Goal: Task Accomplishment & Management: Manage account settings

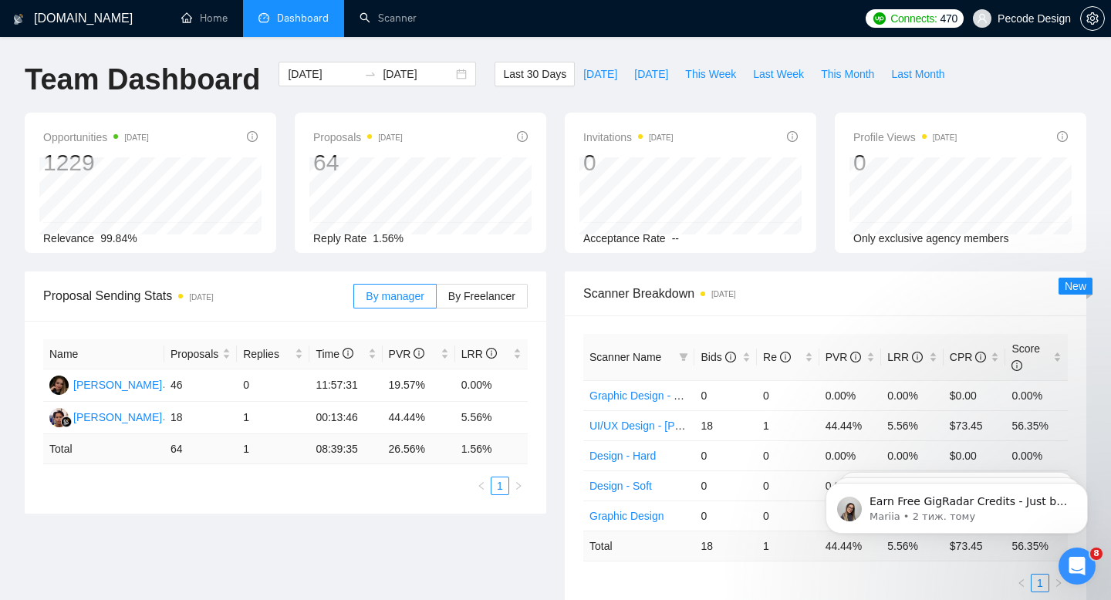
click at [1035, 30] on span "Pecode Design" at bounding box center [1021, 18] width 116 height 49
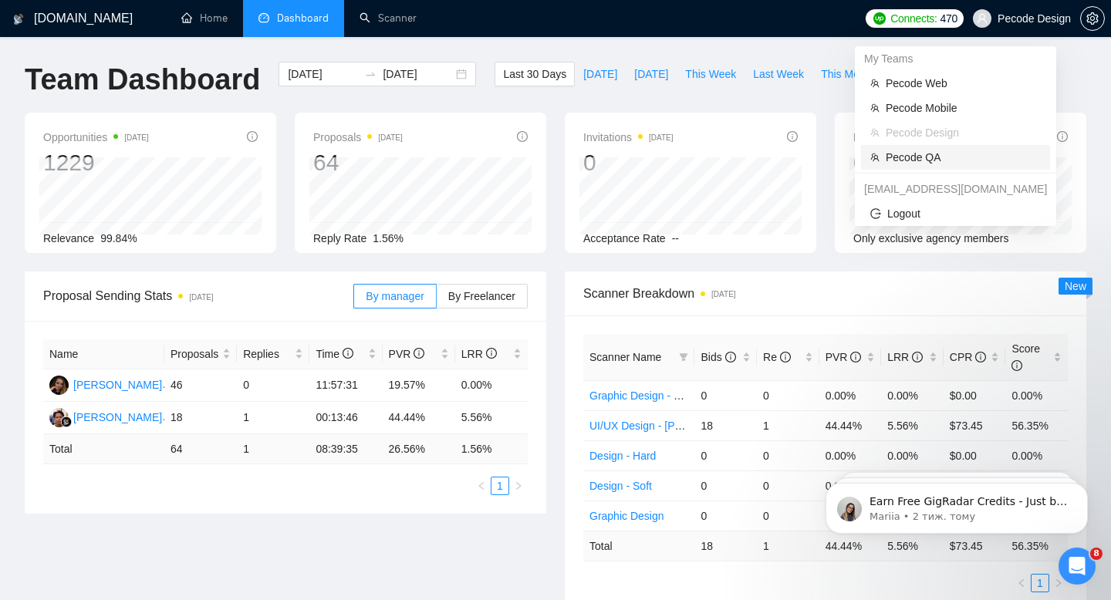
click at [966, 156] on span "Pecode QA" at bounding box center [962, 157] width 155 height 17
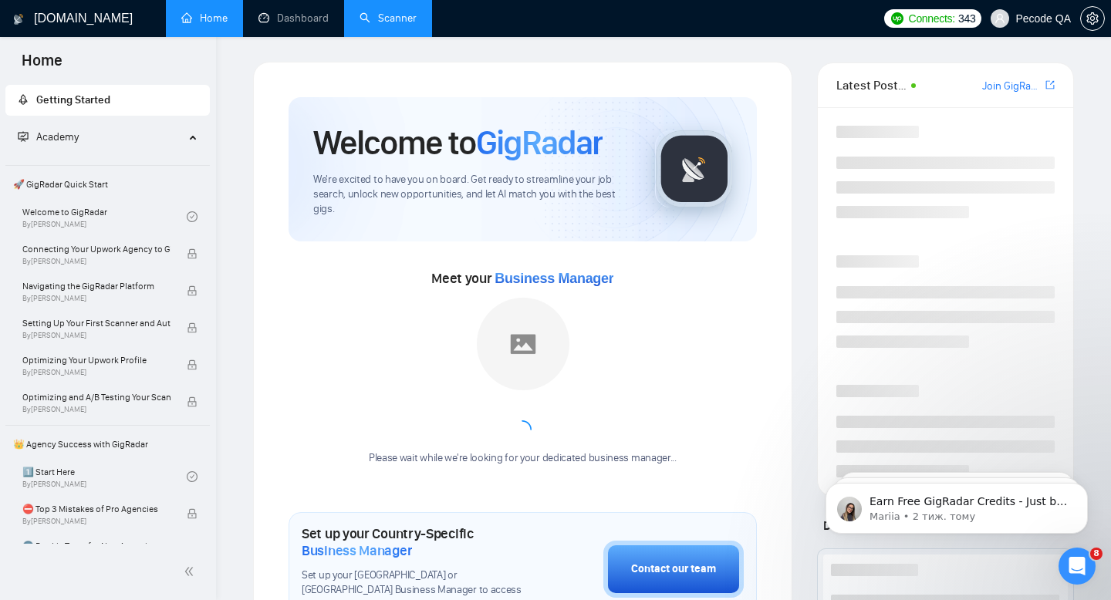
click at [396, 24] on link "Scanner" at bounding box center [387, 18] width 57 height 13
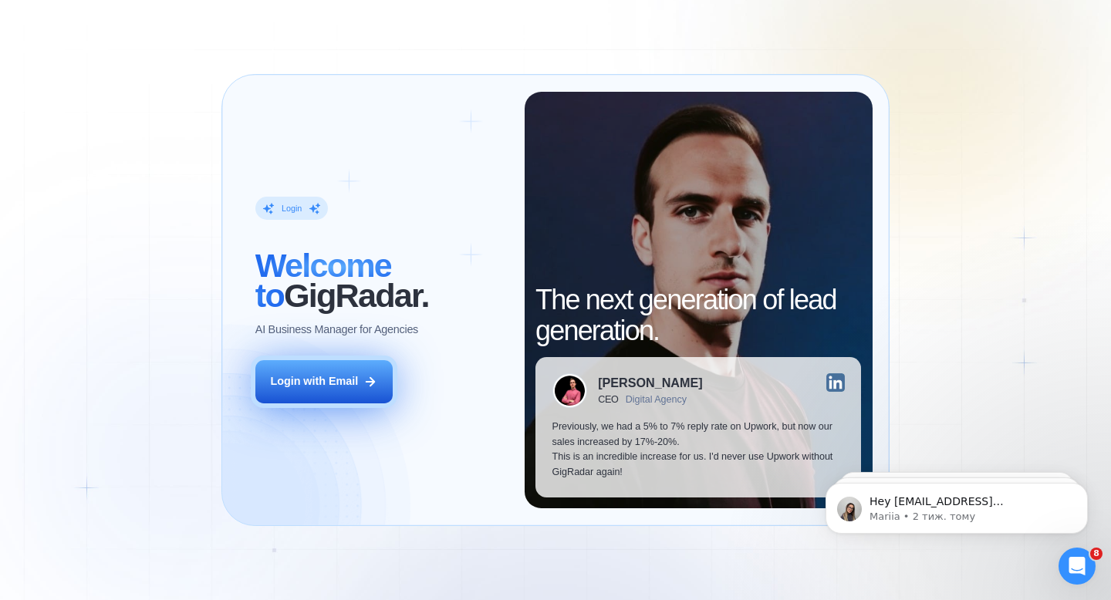
click at [308, 385] on div "Login with Email" at bounding box center [314, 381] width 88 height 15
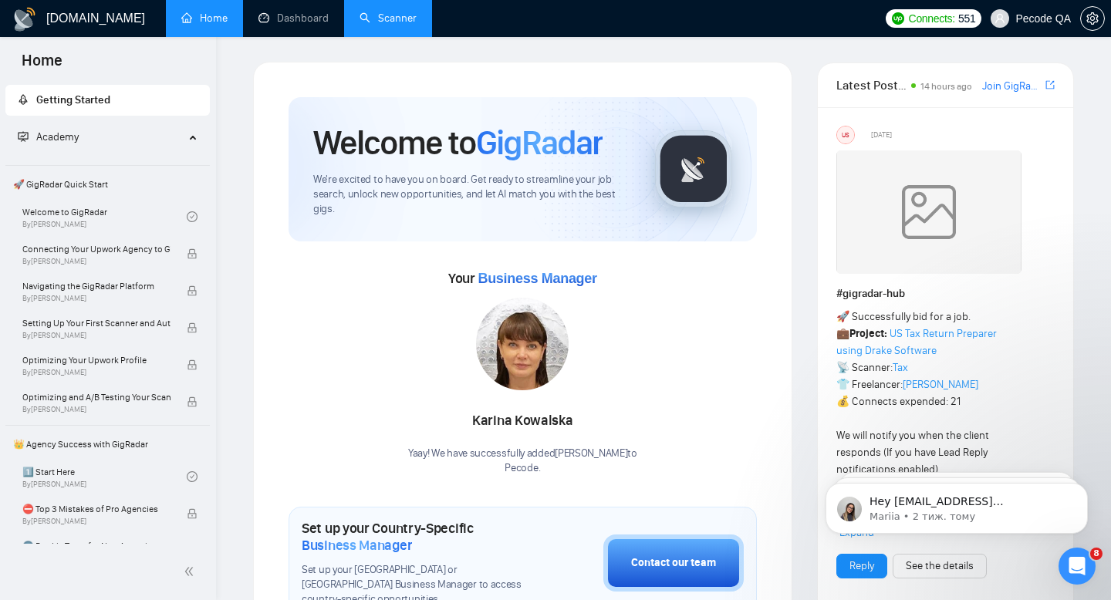
click at [415, 25] on link "Scanner" at bounding box center [387, 18] width 57 height 13
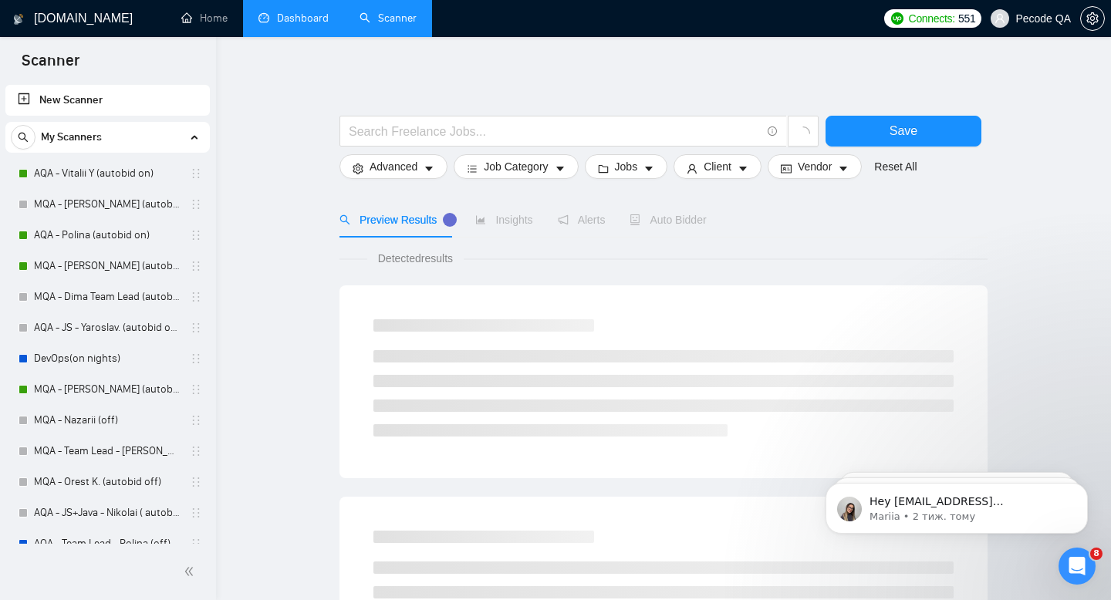
click at [293, 25] on link "Dashboard" at bounding box center [293, 18] width 70 height 13
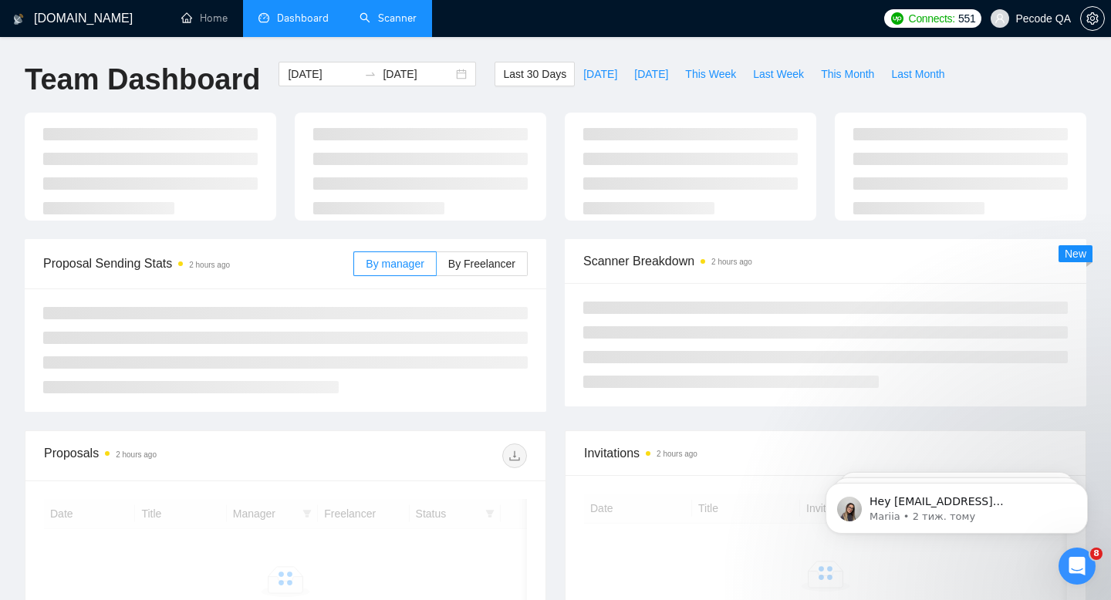
click at [392, 25] on link "Scanner" at bounding box center [387, 18] width 57 height 13
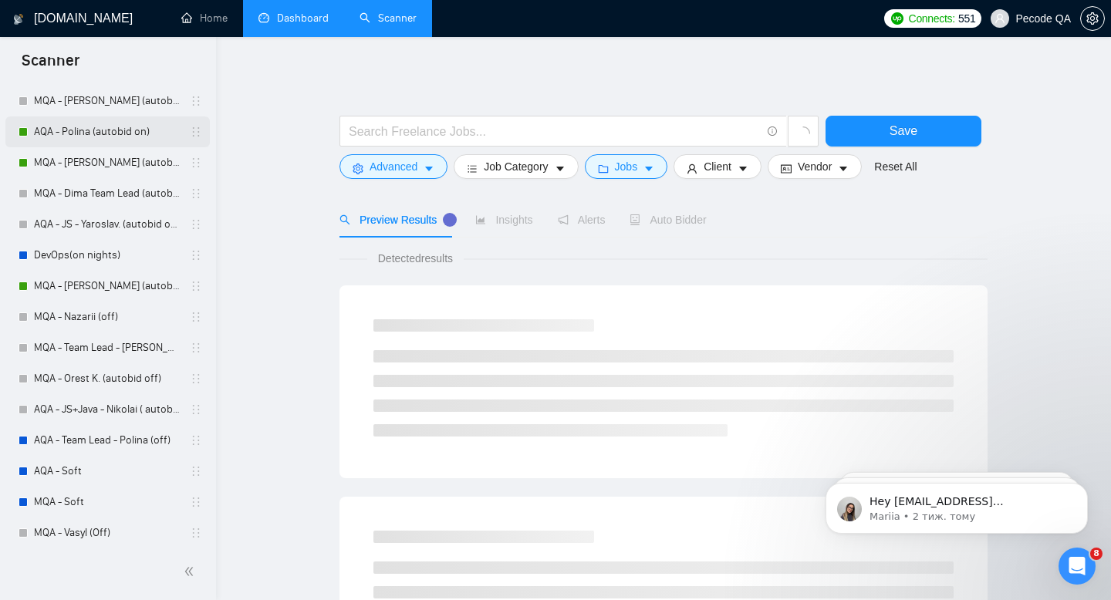
scroll to position [95, 0]
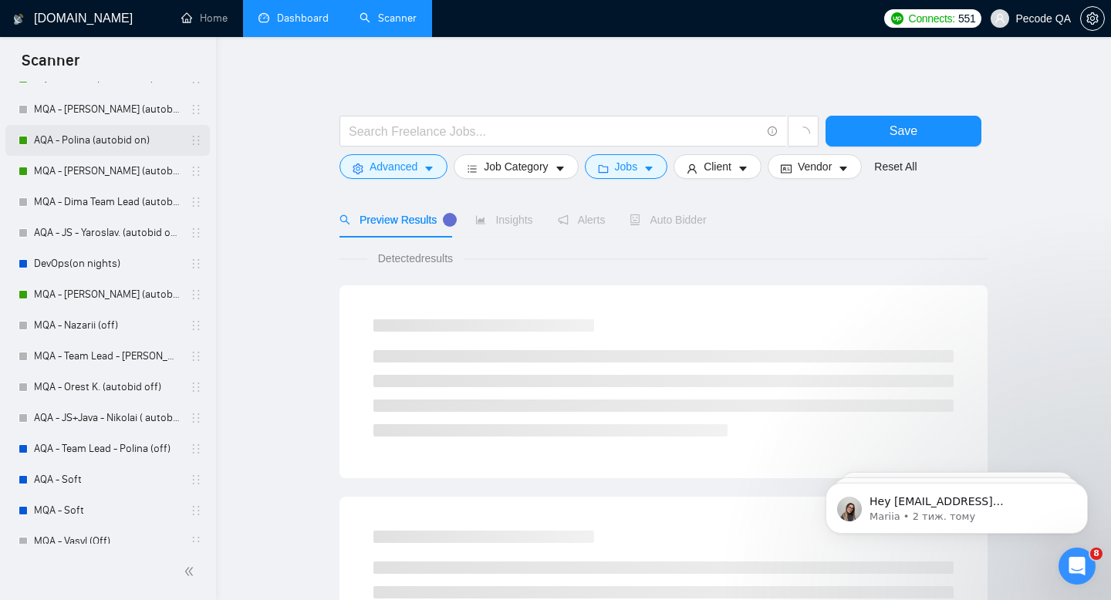
click at [91, 143] on link "AQA - Polina (autobid on)" at bounding box center [107, 140] width 147 height 31
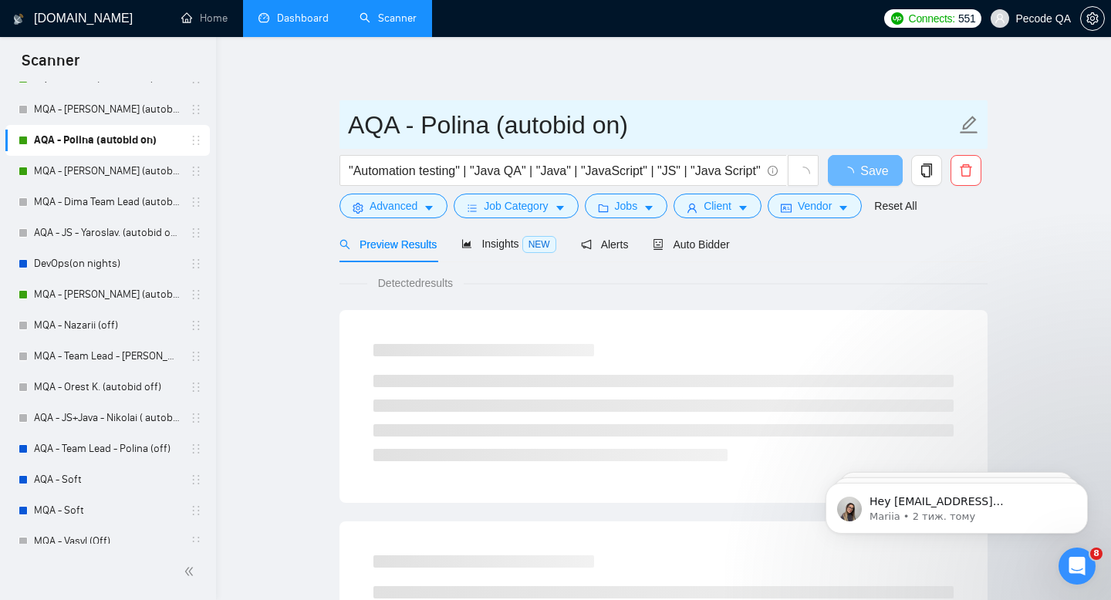
click at [608, 132] on input "AQA - Polina (autobid on)" at bounding box center [652, 125] width 608 height 39
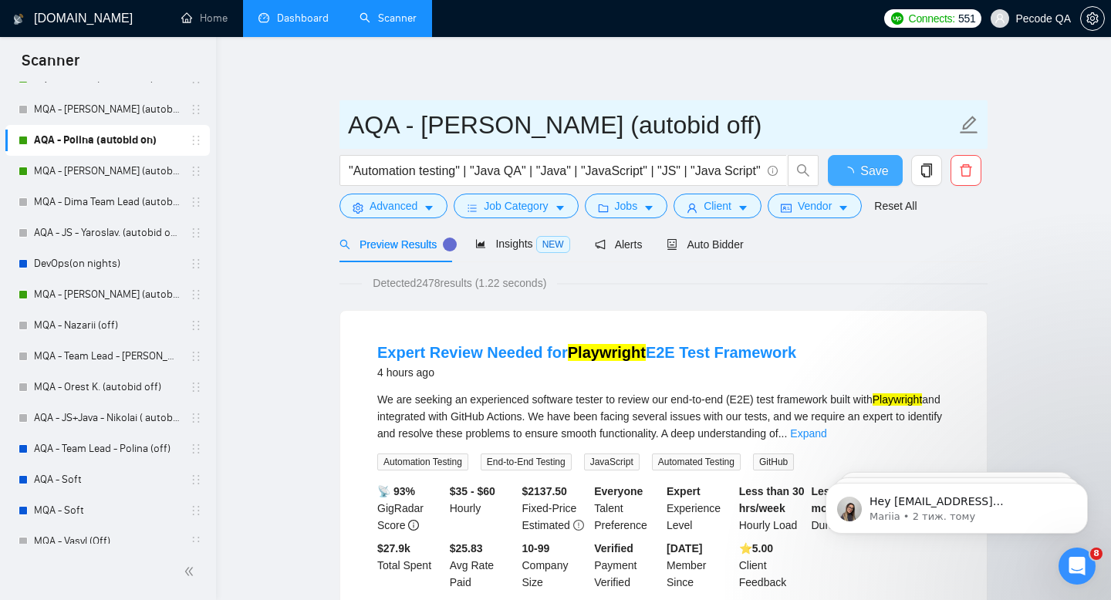
type input "AQA - [PERSON_NAME] (autobid off)"
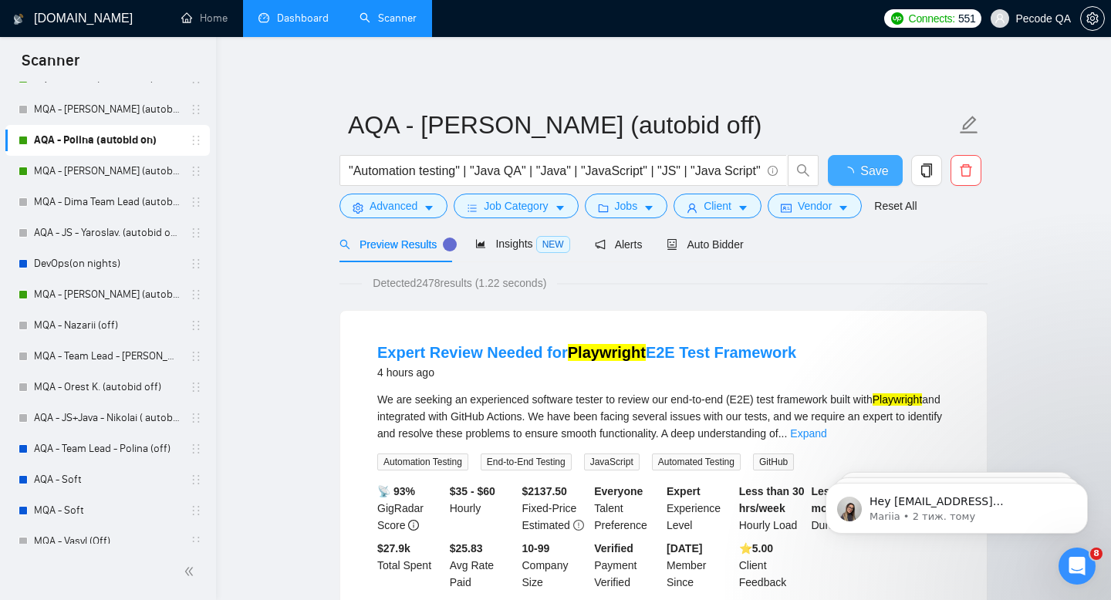
click at [868, 177] on span "Save" at bounding box center [874, 170] width 28 height 19
click at [846, 175] on icon "loading" at bounding box center [847, 172] width 15 height 15
click at [723, 244] on span "Auto Bidder" at bounding box center [704, 244] width 76 height 12
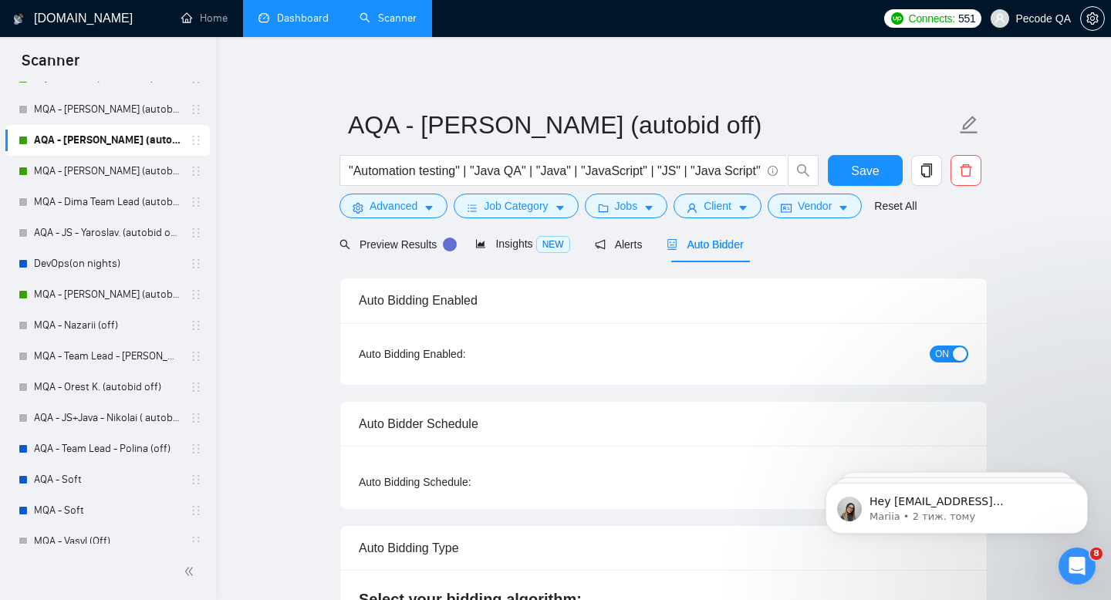
radio input "false"
radio input "true"
checkbox input "true"
click at [950, 360] on button "ON" at bounding box center [948, 353] width 39 height 17
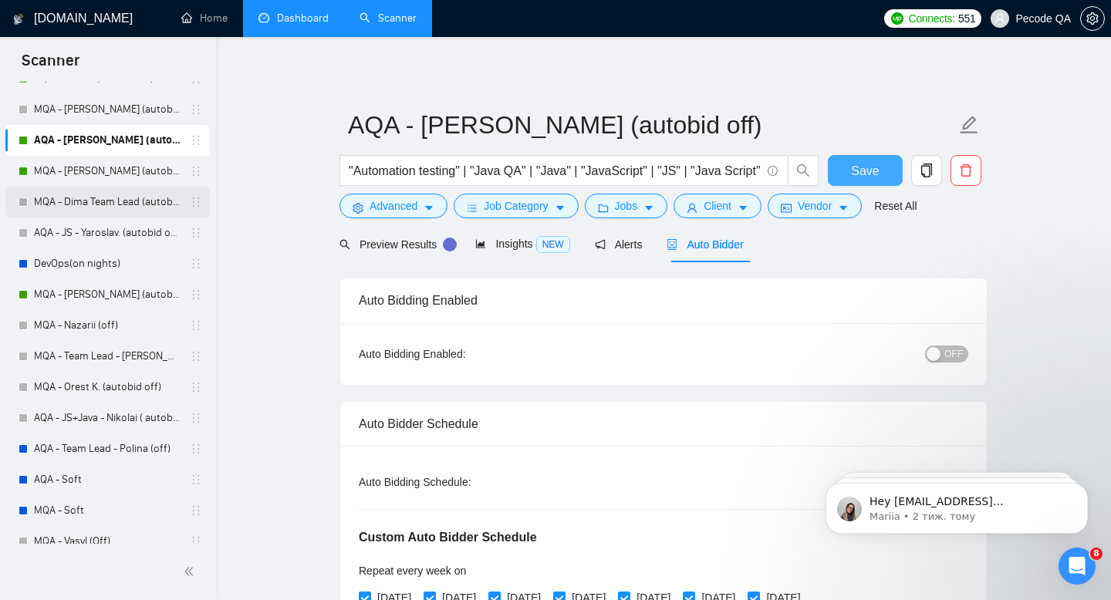
click at [861, 169] on span "Save" at bounding box center [865, 170] width 28 height 19
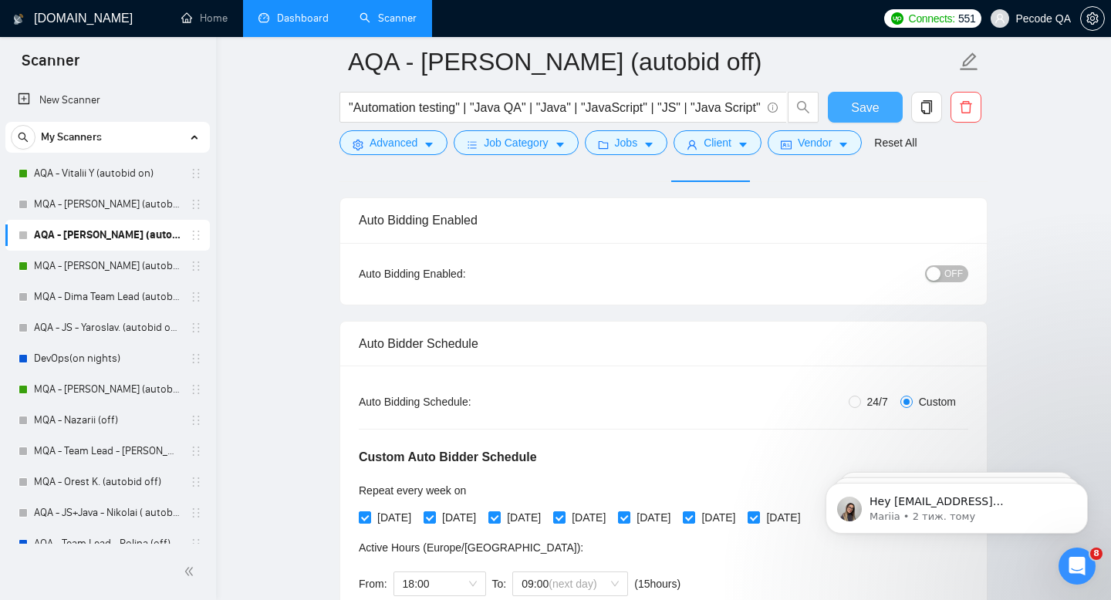
click at [878, 92] on div "Save" at bounding box center [864, 111] width 81 height 39
click at [874, 103] on span "Save" at bounding box center [865, 107] width 28 height 19
click at [919, 107] on icon "copy" at bounding box center [926, 107] width 14 height 14
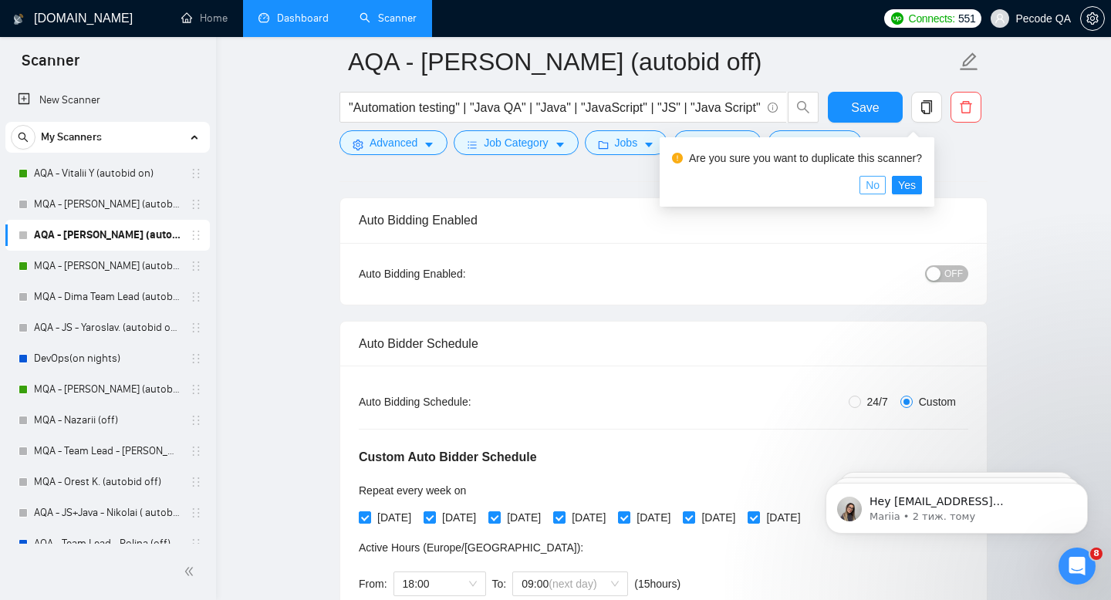
click at [879, 186] on span "No" at bounding box center [872, 185] width 14 height 17
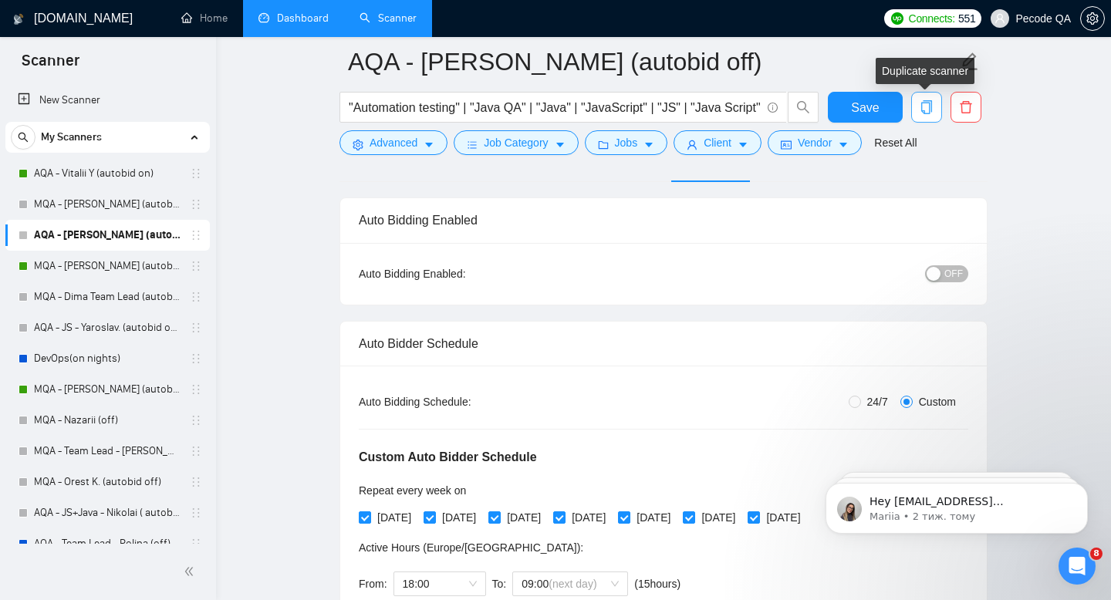
click at [925, 102] on icon "copy" at bounding box center [926, 107] width 14 height 14
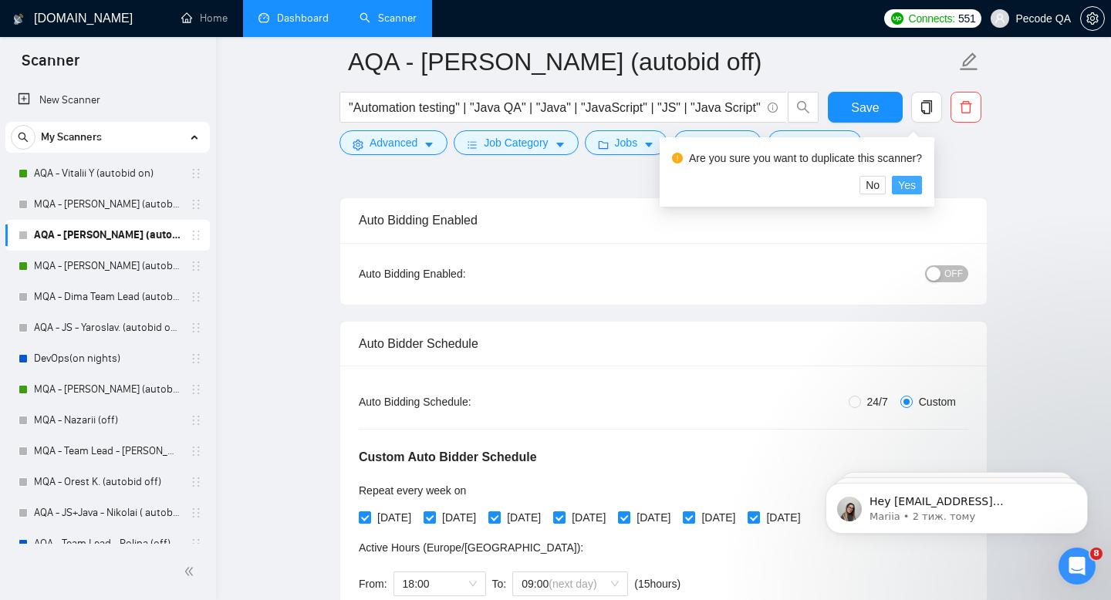
click at [915, 187] on span "Yes" at bounding box center [907, 185] width 18 height 17
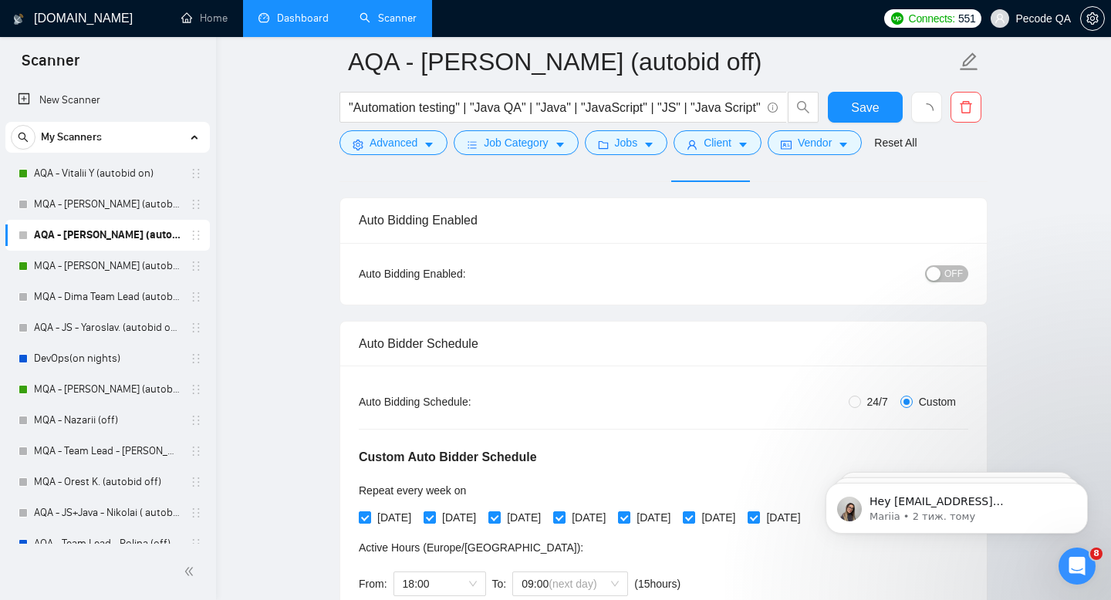
click at [309, 12] on link "Dashboard" at bounding box center [293, 18] width 70 height 13
click at [404, 23] on link "Scanner" at bounding box center [387, 18] width 57 height 13
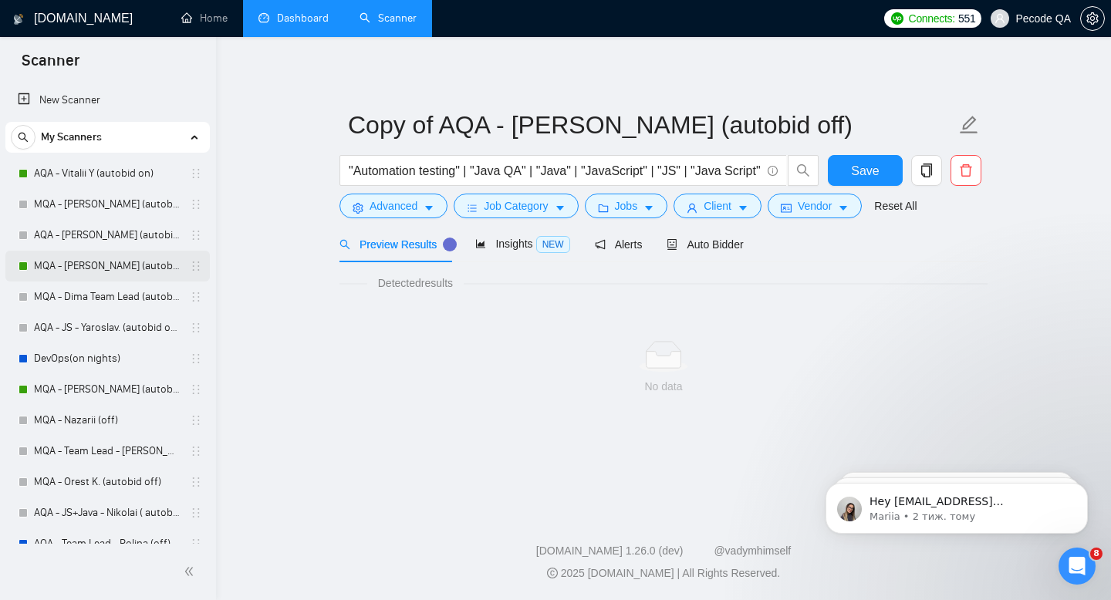
scroll to position [293, 0]
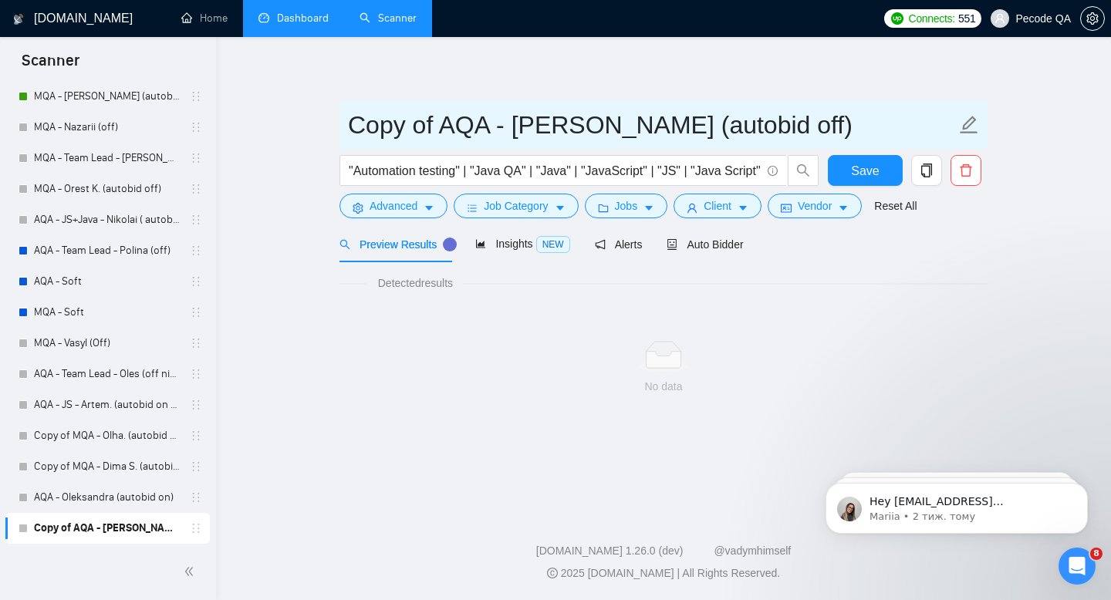
drag, startPoint x: 405, startPoint y: 126, endPoint x: 360, endPoint y: 126, distance: 44.7
click at [360, 126] on input "Copy of AQA - Polina (autobid off)" at bounding box center [652, 125] width 608 height 39
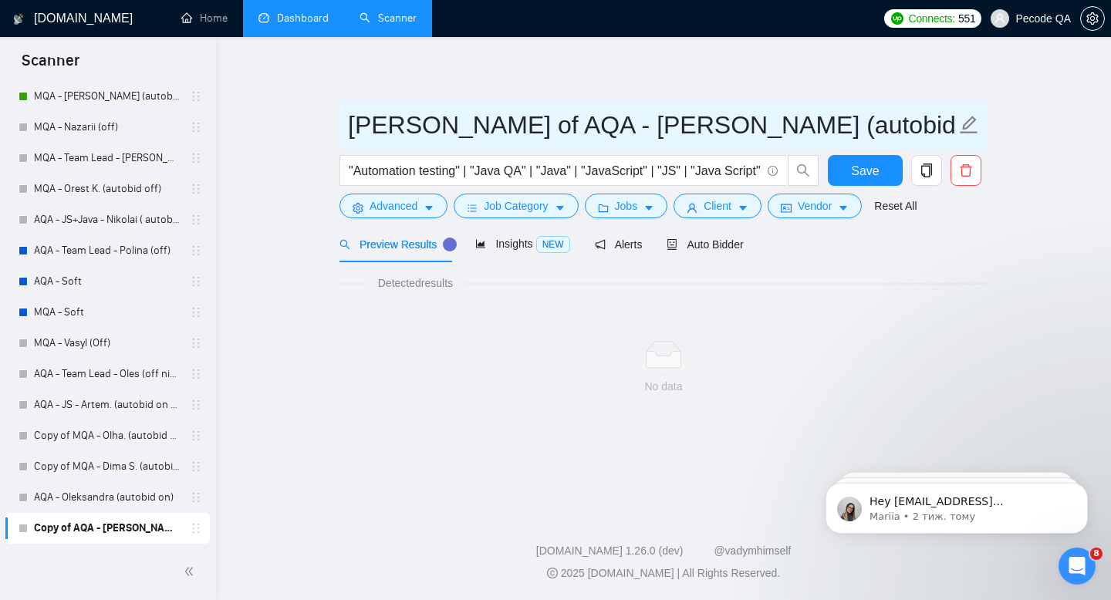
click at [736, 130] on input "Bogdan of AQA - Polina (autobid off)" at bounding box center [652, 125] width 608 height 39
click at [798, 126] on input "Bogdan of AQA - Polina (autobid on)" at bounding box center [652, 125] width 608 height 39
type input "Bogdan of AQA - Polina (autobid on)"
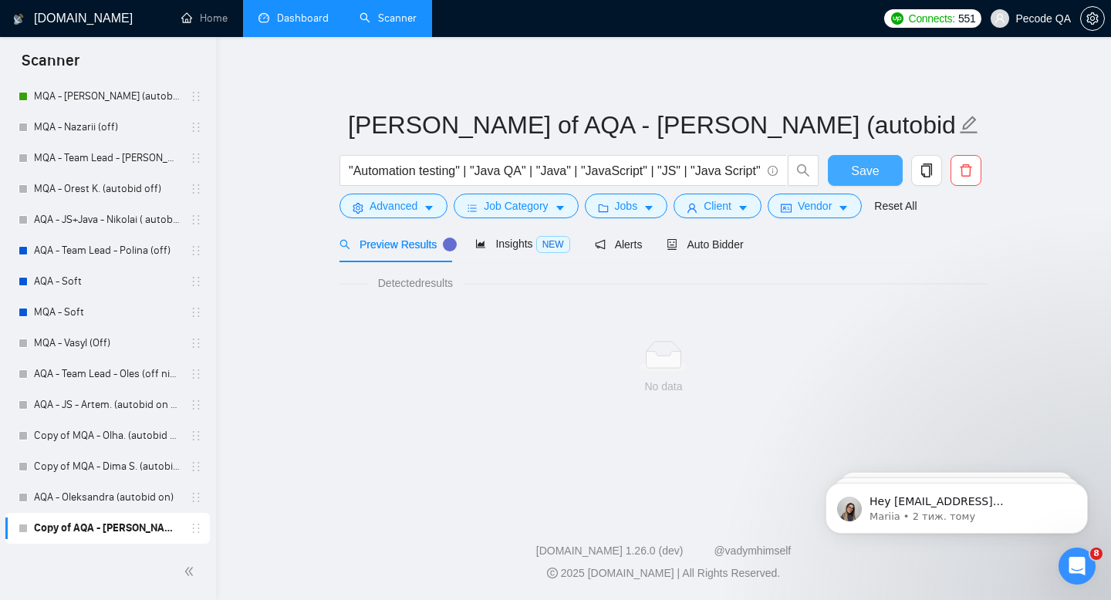
click at [861, 161] on span "Save" at bounding box center [865, 170] width 28 height 19
click at [514, 248] on span "Insights NEW" at bounding box center [522, 244] width 94 height 12
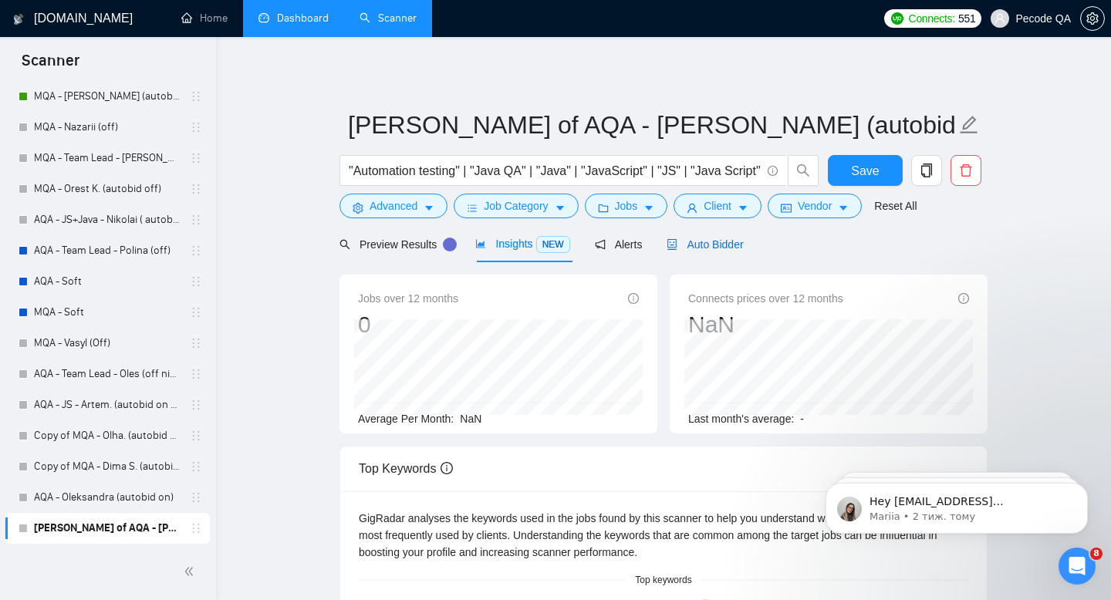
click at [713, 242] on span "Auto Bidder" at bounding box center [704, 244] width 76 height 12
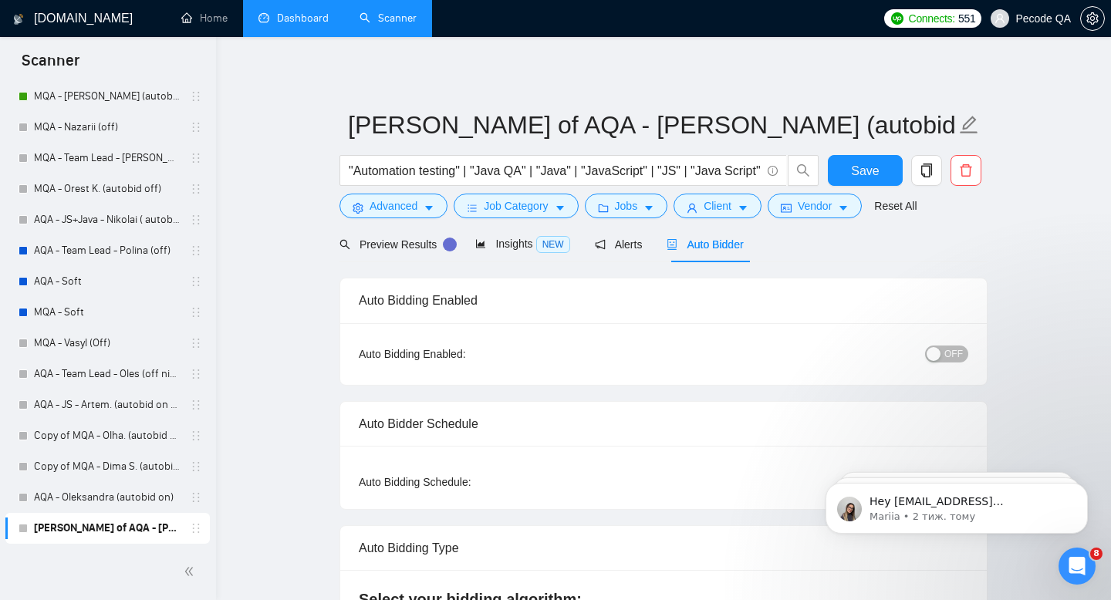
radio input "false"
radio input "true"
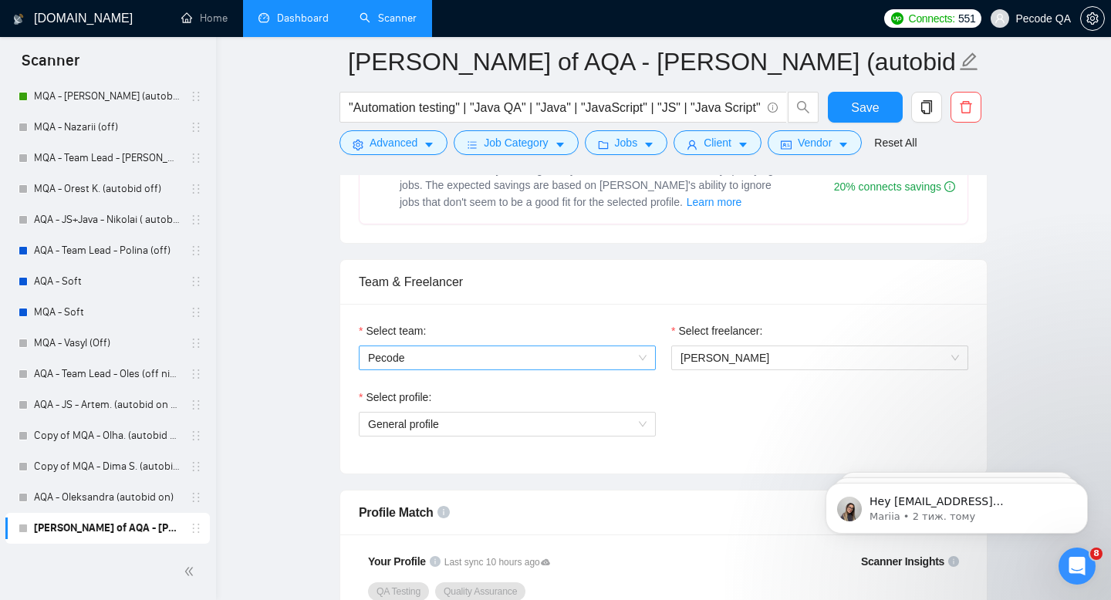
scroll to position [923, 0]
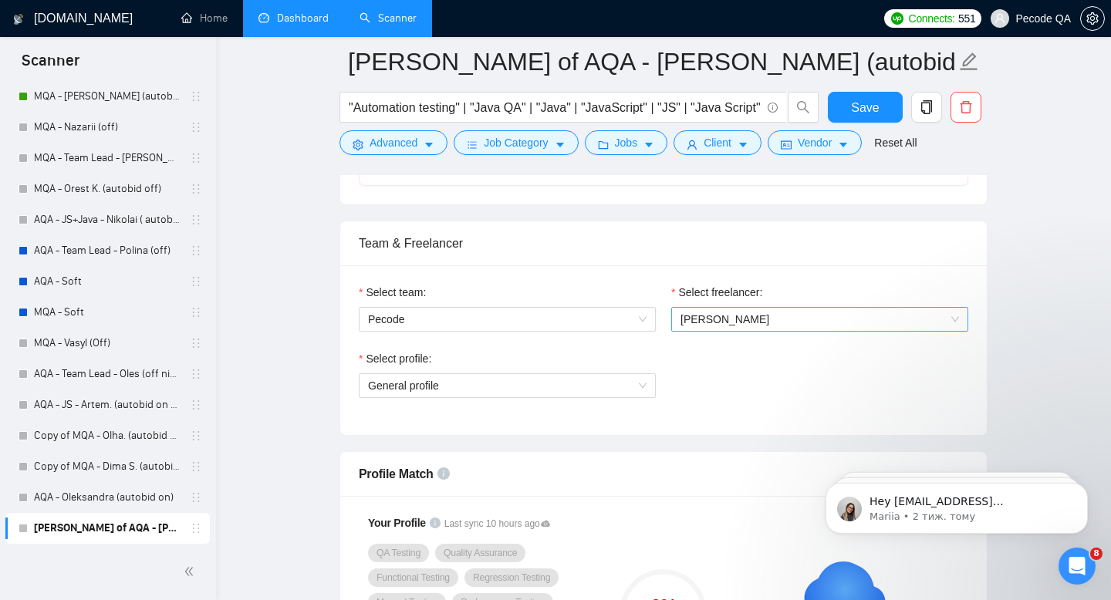
click at [717, 322] on span "Polina Stadnichenko" at bounding box center [724, 319] width 89 height 12
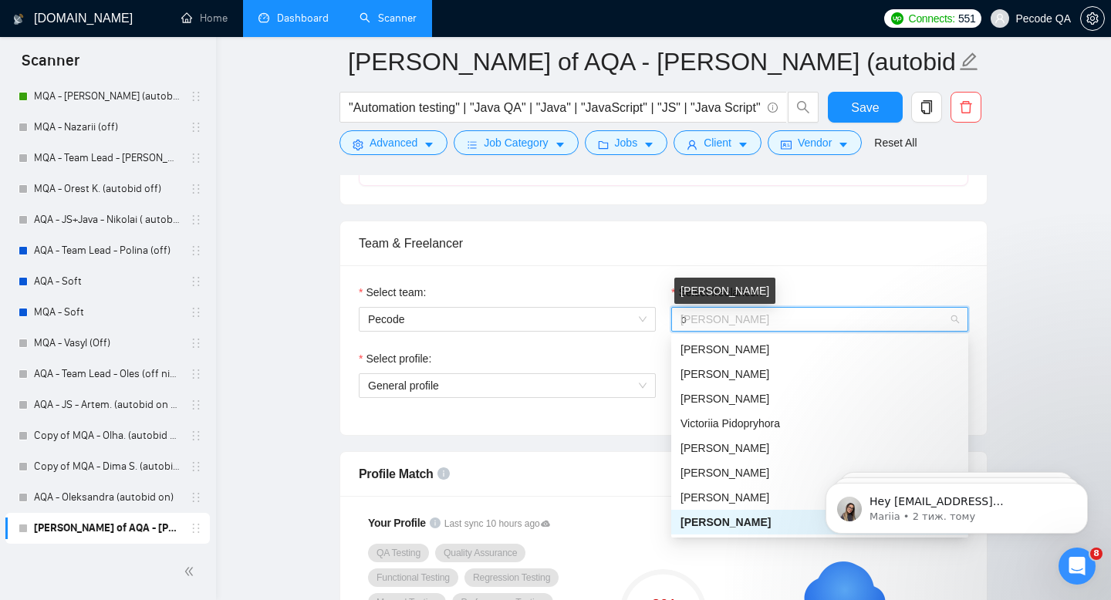
scroll to position [25, 0]
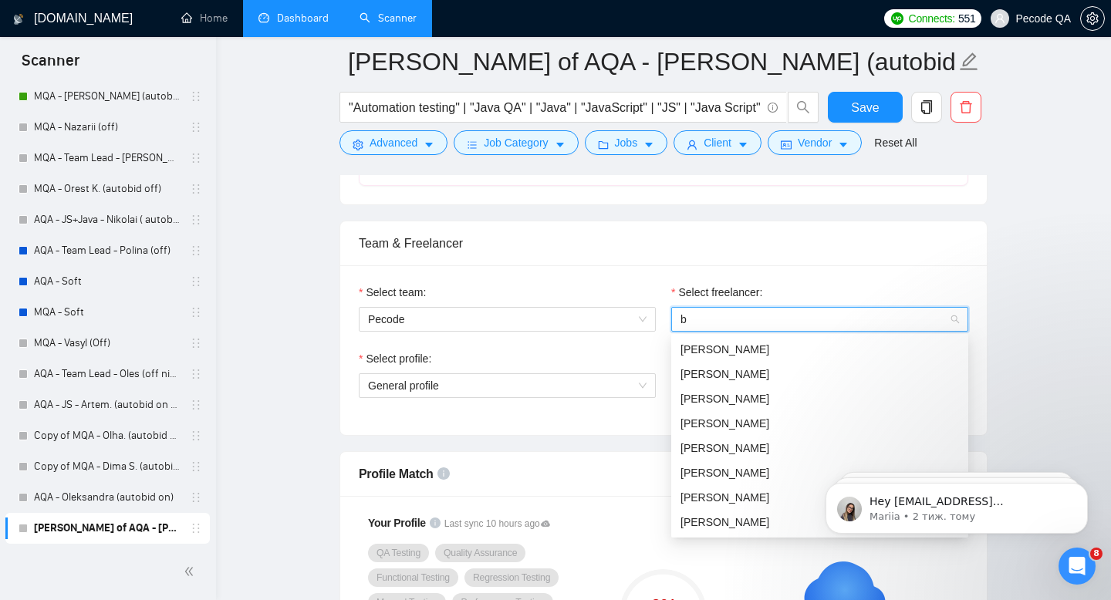
type input "bo"
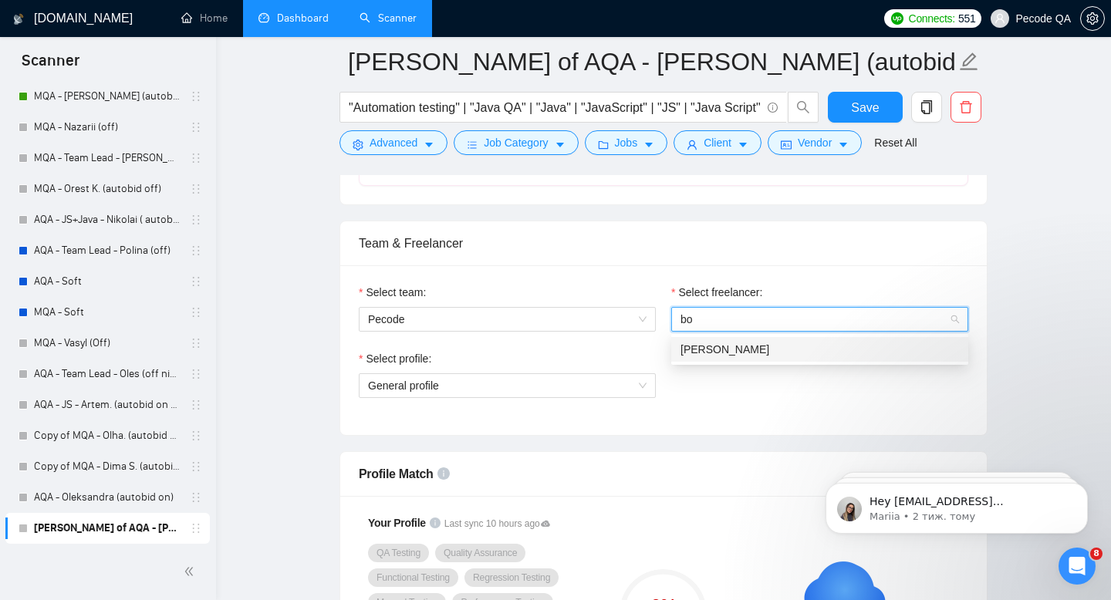
scroll to position [0, 0]
click at [741, 354] on span "[PERSON_NAME]" at bounding box center [724, 349] width 89 height 12
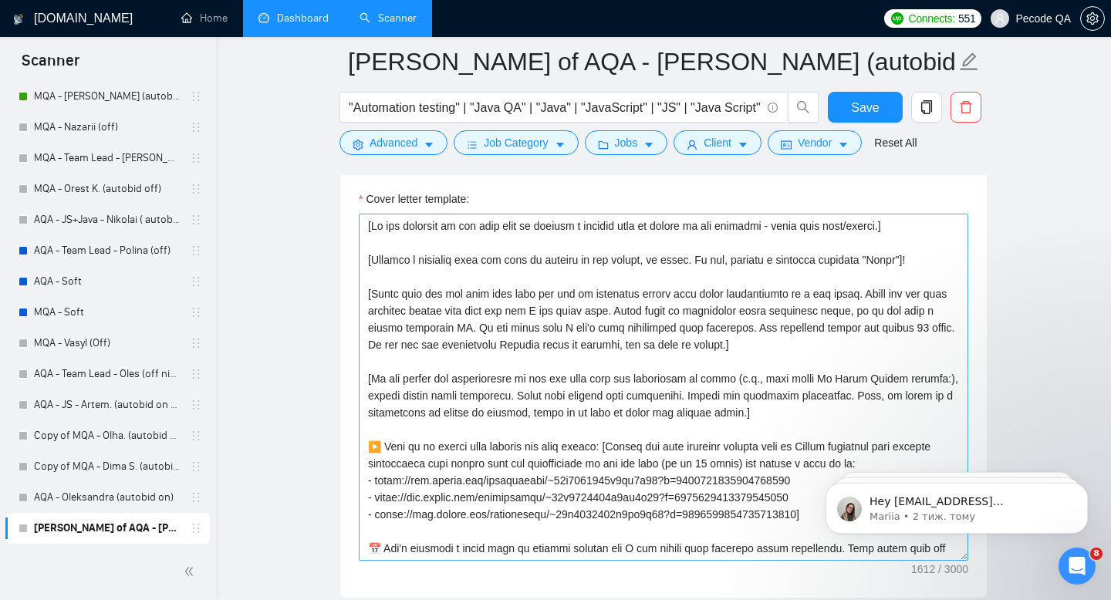
scroll to position [68, 0]
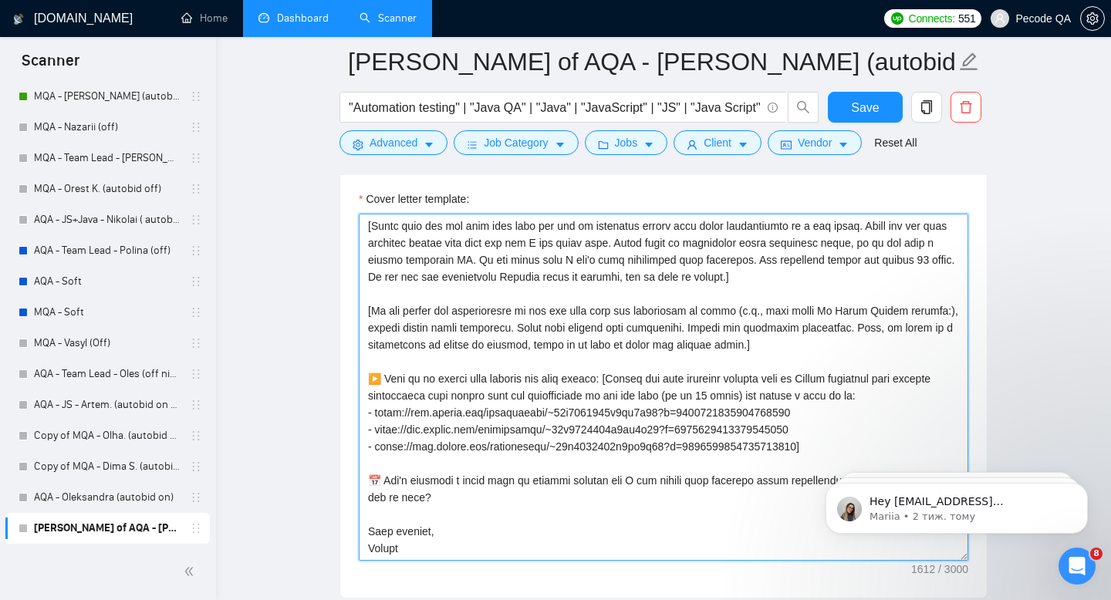
click at [378, 548] on textarea "Cover letter template:" at bounding box center [663, 387] width 609 height 347
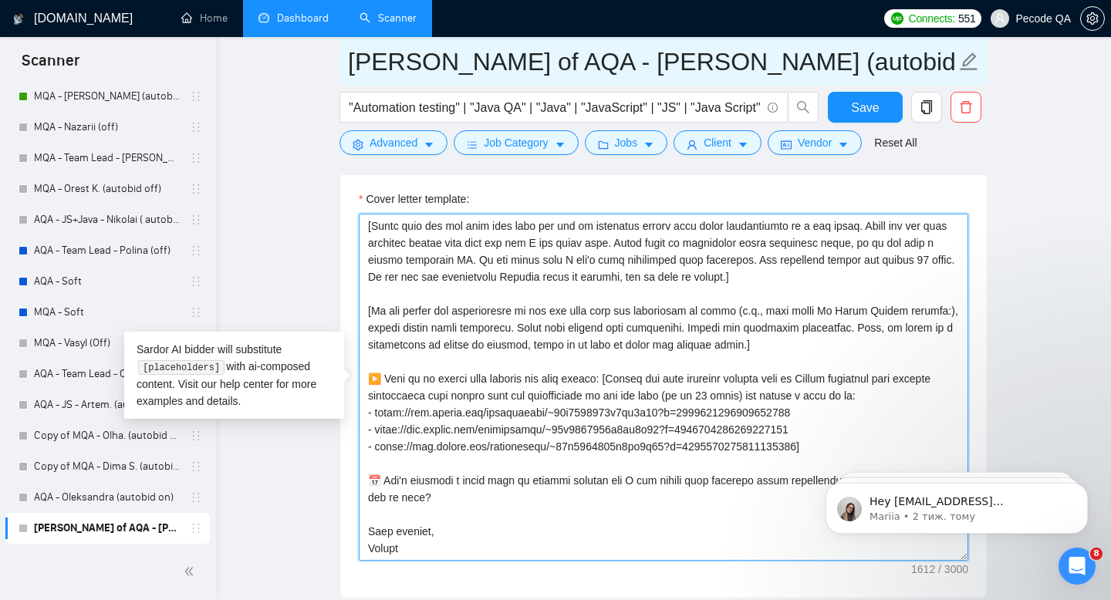
type textarea "[If the customer in the post asks to include a certain word or phrase in the re…"
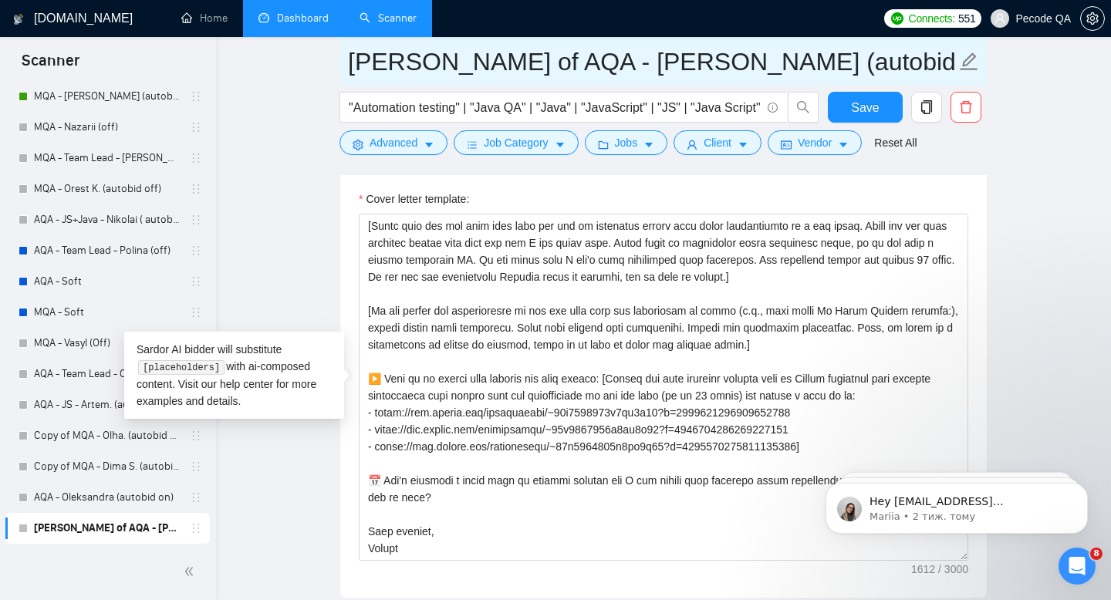
click at [578, 57] on input "Bogdan of AQA - Polina (autobid on)" at bounding box center [652, 61] width 608 height 39
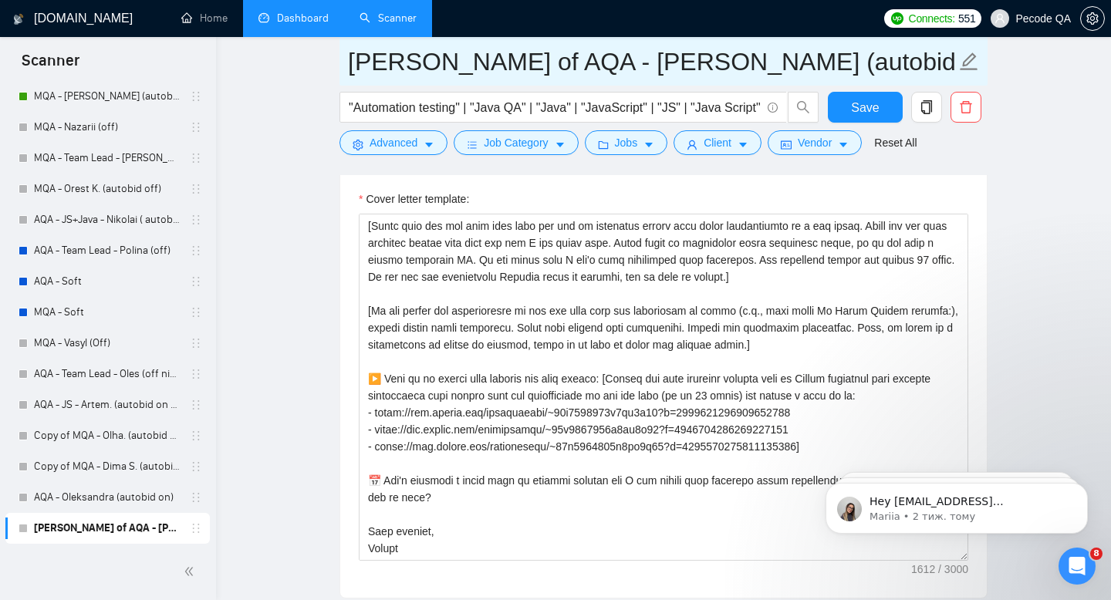
click at [578, 57] on input "Bogdan of AQA - Polina (autobid on)" at bounding box center [652, 61] width 608 height 39
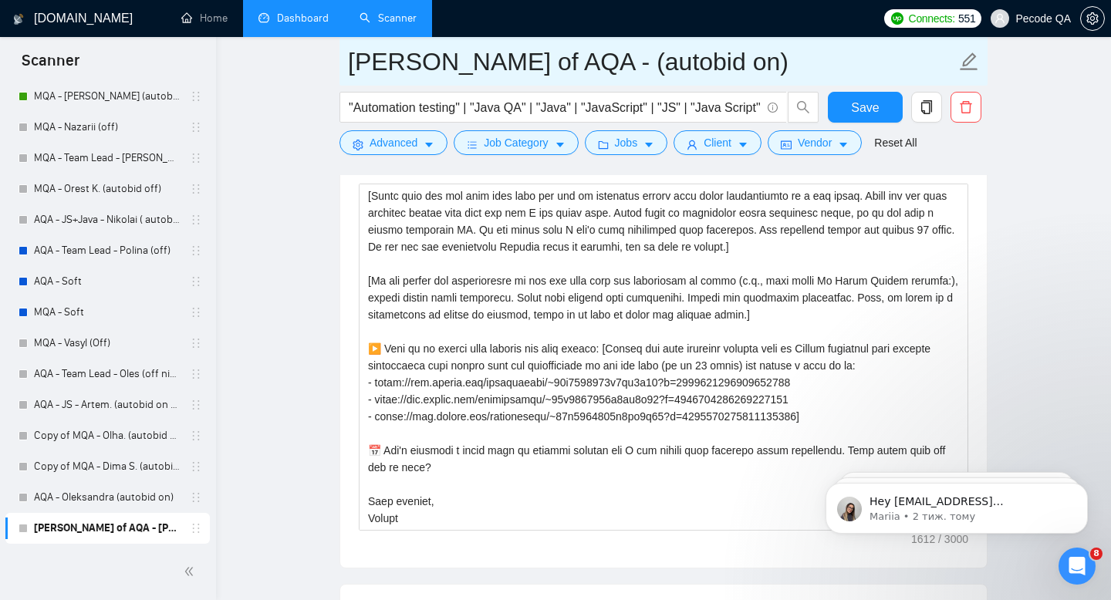
click at [399, 62] on input "Bogdan of AQA - (autobid on)" at bounding box center [652, 61] width 608 height 39
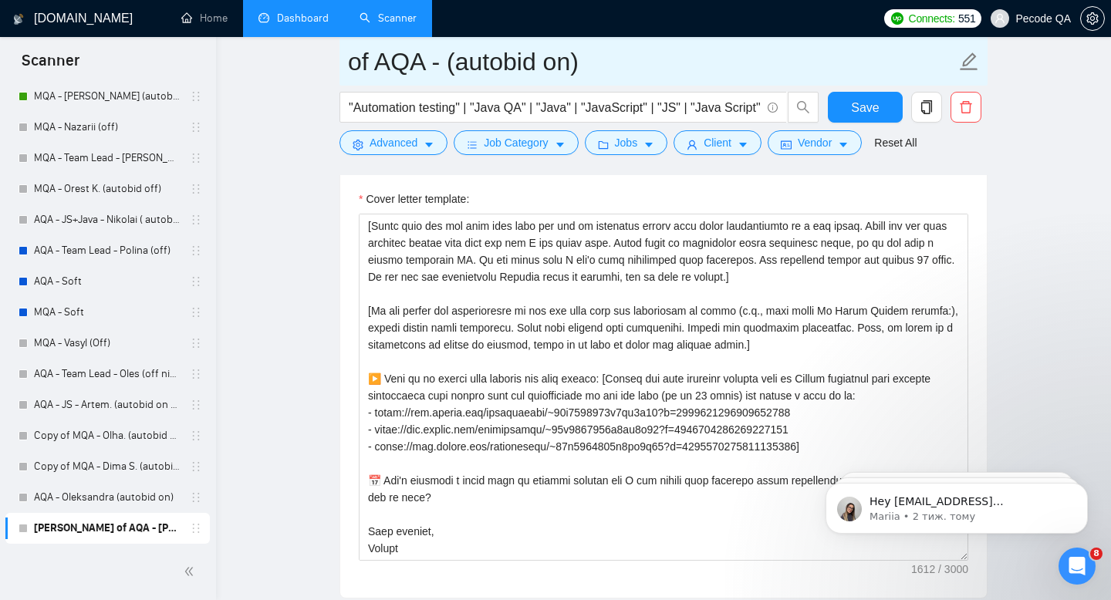
click at [368, 66] on input "of AQA - (autobid on)" at bounding box center [652, 61] width 608 height 39
click at [423, 63] on input "AQA - (autobid on)" at bounding box center [652, 61] width 608 height 39
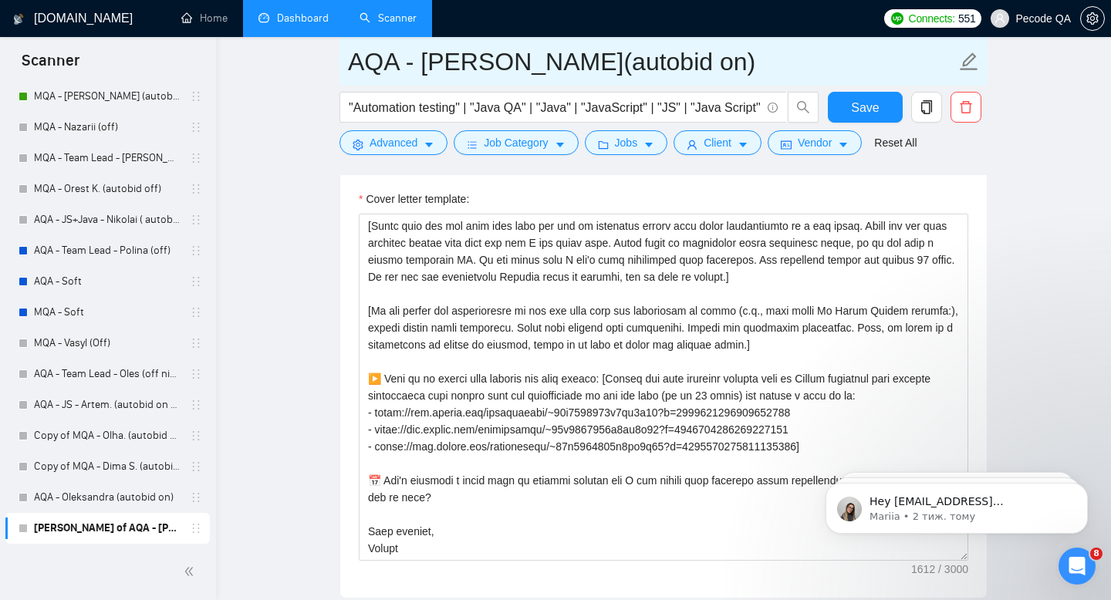
click at [666, 62] on input "AQA - Bogdan(autobid on)" at bounding box center [652, 61] width 608 height 39
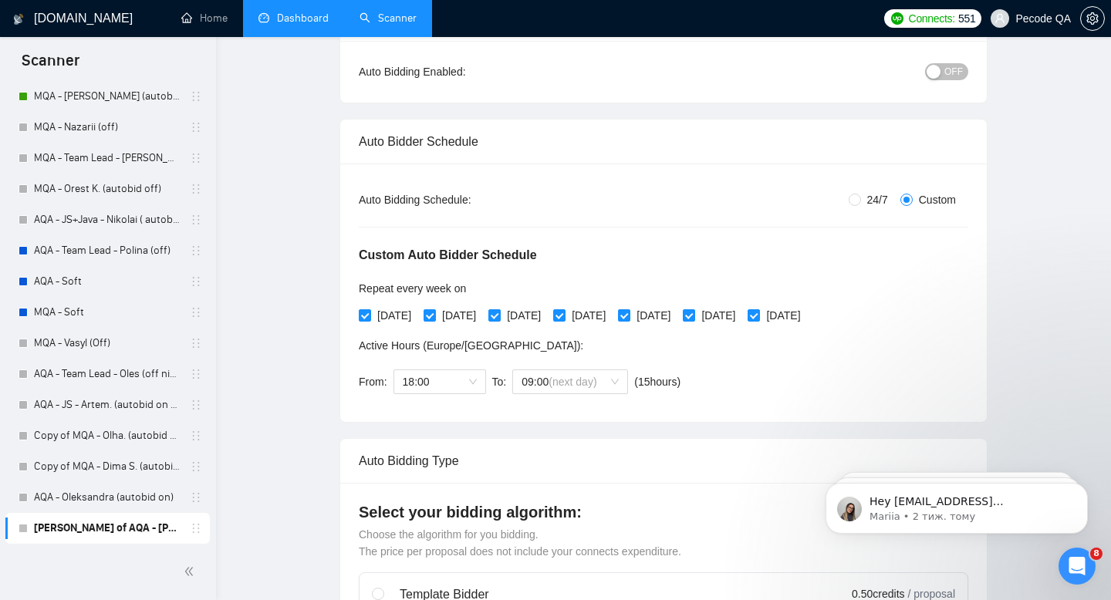
scroll to position [0, 0]
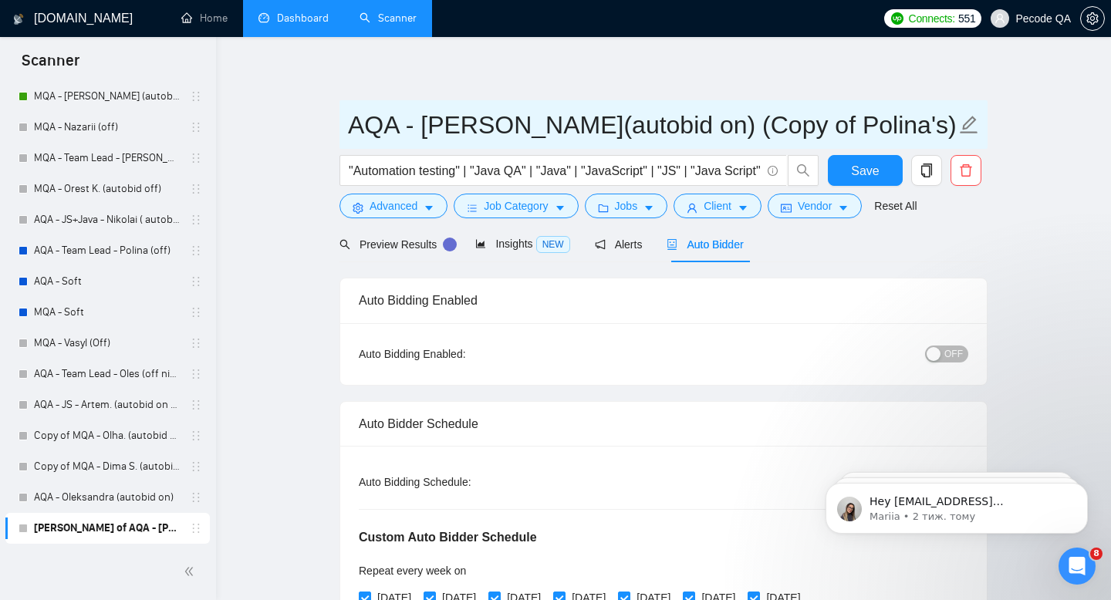
type input "AQA - [PERSON_NAME](autobid on) (Copy of Polina's)"
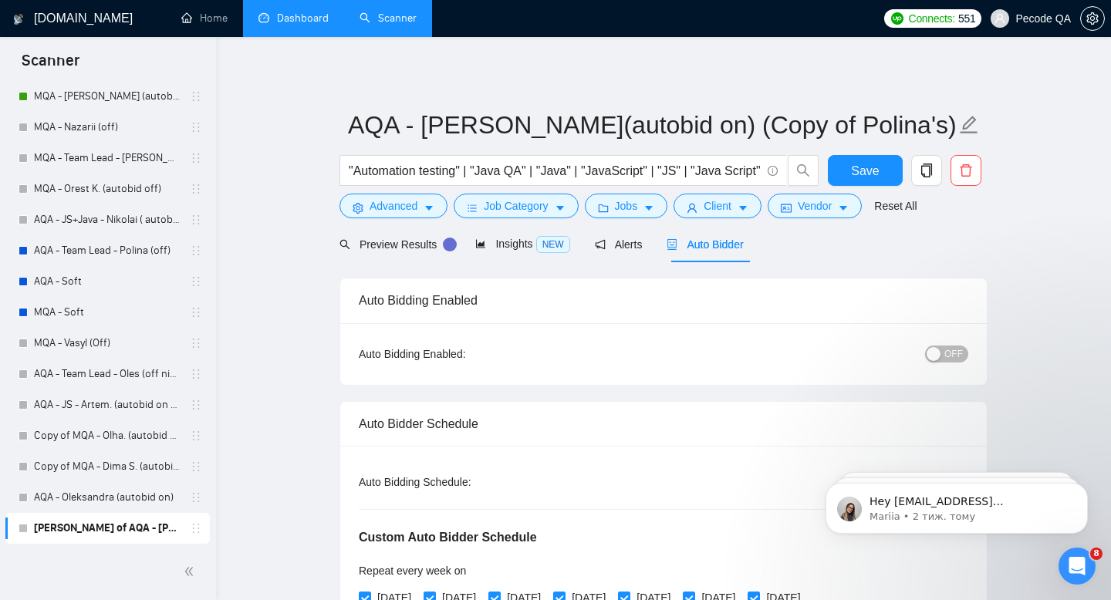
click at [948, 353] on span "OFF" at bounding box center [953, 353] width 19 height 17
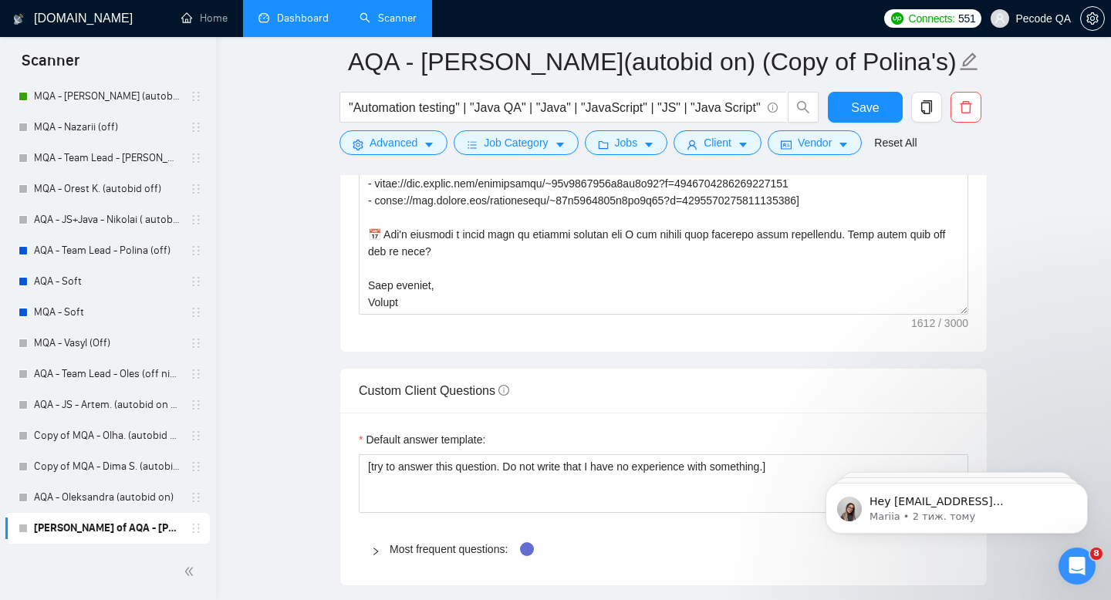
scroll to position [2095, 0]
click at [857, 101] on span "Save" at bounding box center [865, 107] width 28 height 19
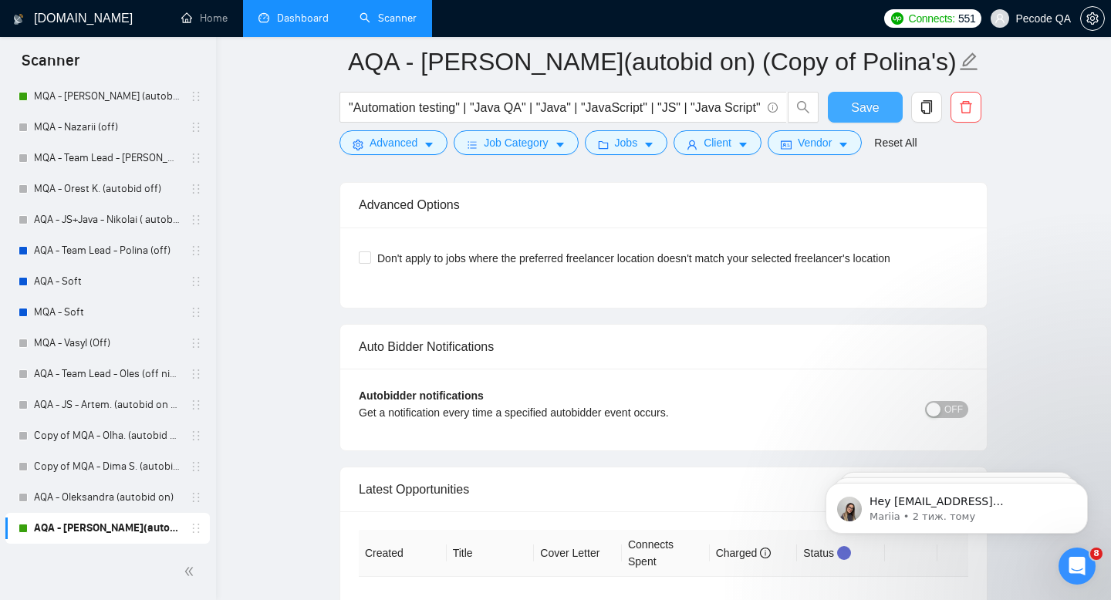
scroll to position [3696, 0]
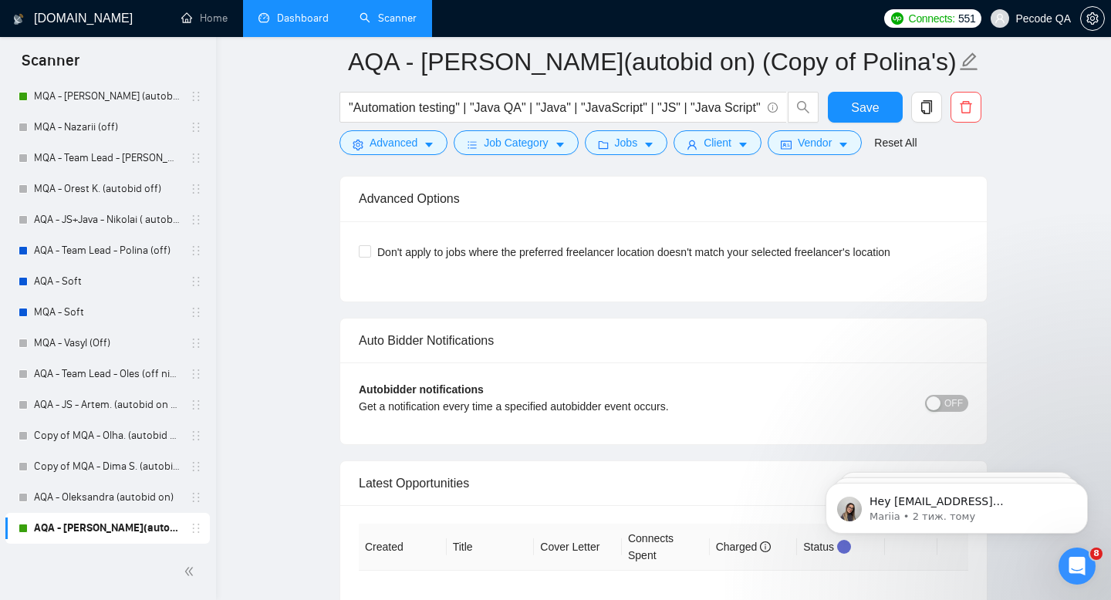
click at [949, 410] on span "OFF" at bounding box center [953, 403] width 19 height 17
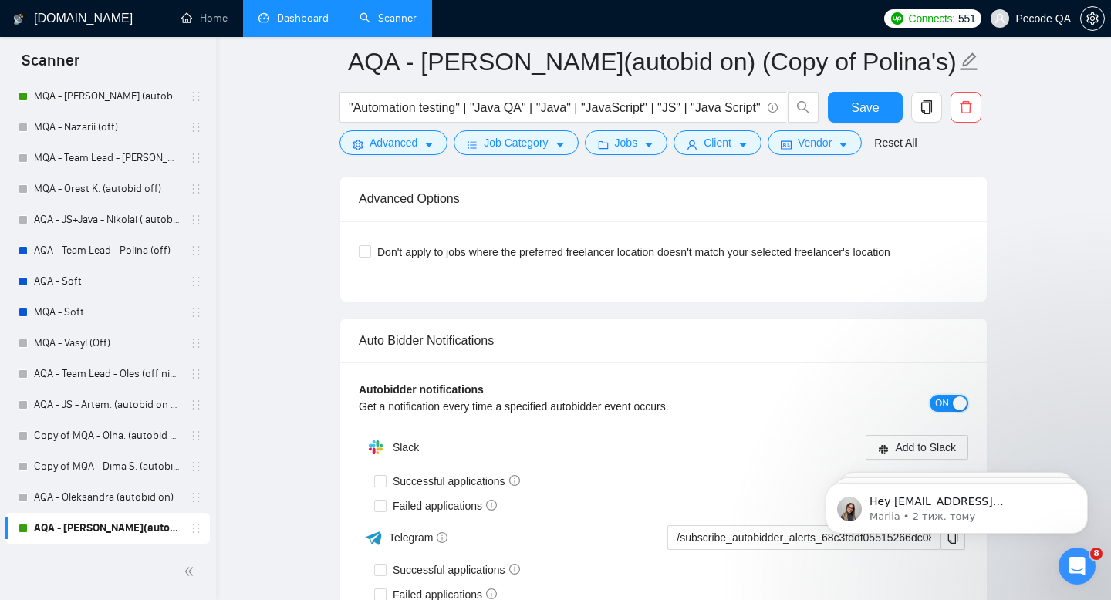
scroll to position [3892, 0]
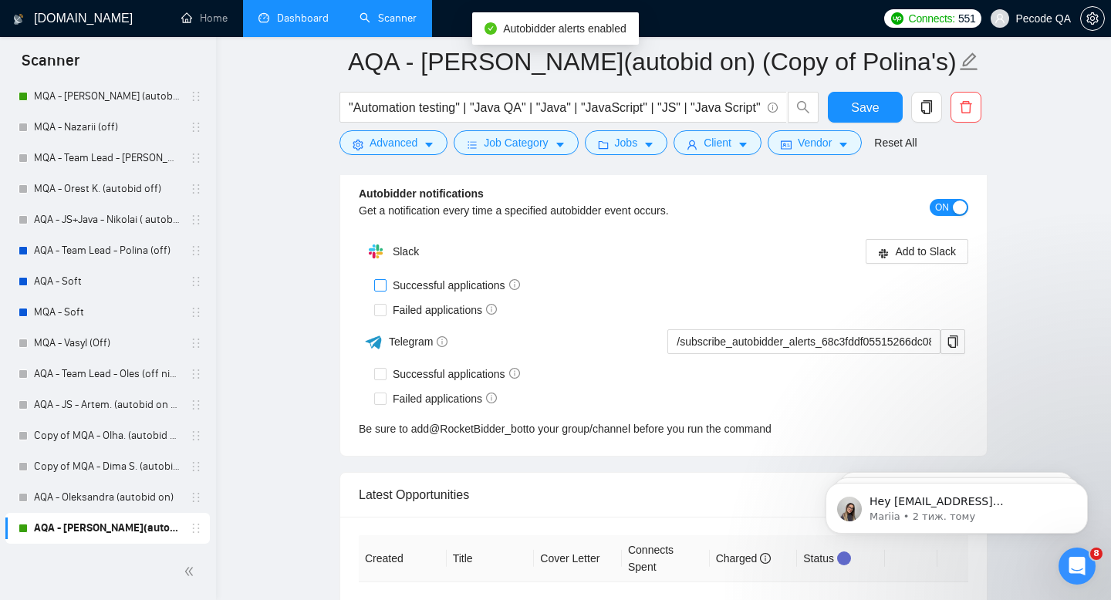
click at [453, 278] on span "Successful applications" at bounding box center [456, 285] width 140 height 17
click at [385, 279] on input "Successful applications" at bounding box center [379, 284] width 11 height 11
checkbox input "true"
click at [909, 241] on button "Add to Slack" at bounding box center [916, 251] width 103 height 25
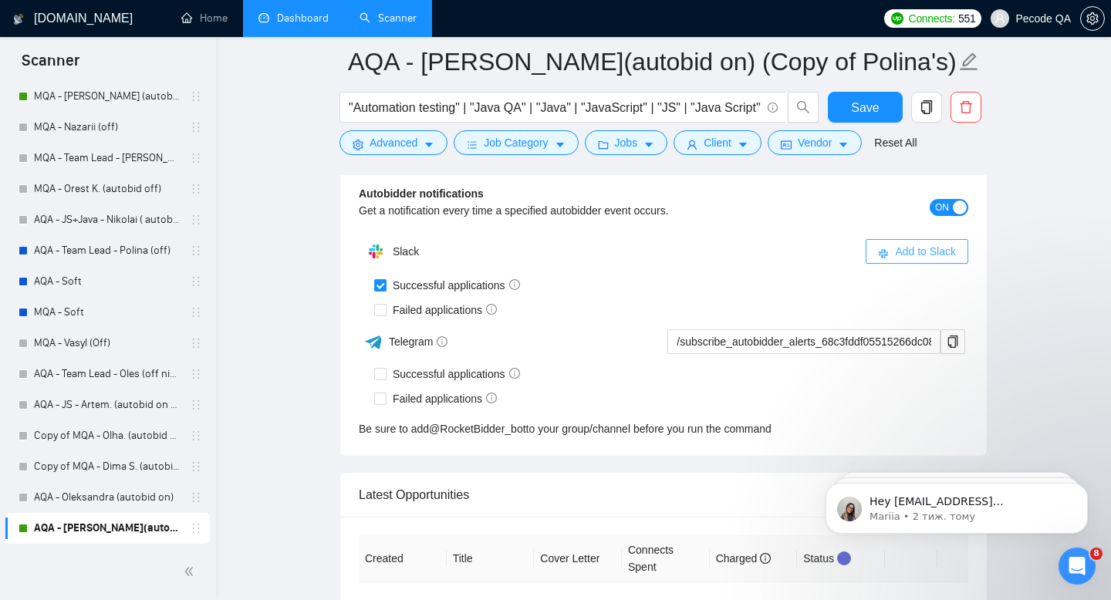
click at [898, 257] on span "Add to Slack" at bounding box center [925, 251] width 61 height 17
click at [720, 222] on div "Autobidder notifications Get a notification every time a specified autobidder e…" at bounding box center [587, 207] width 457 height 45
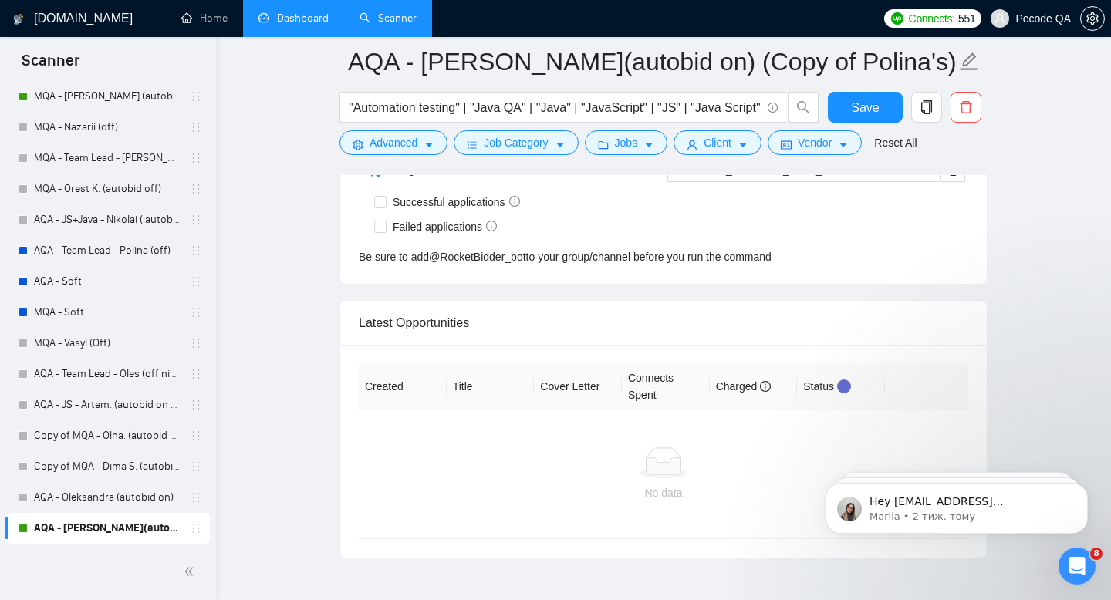
scroll to position [3946, 0]
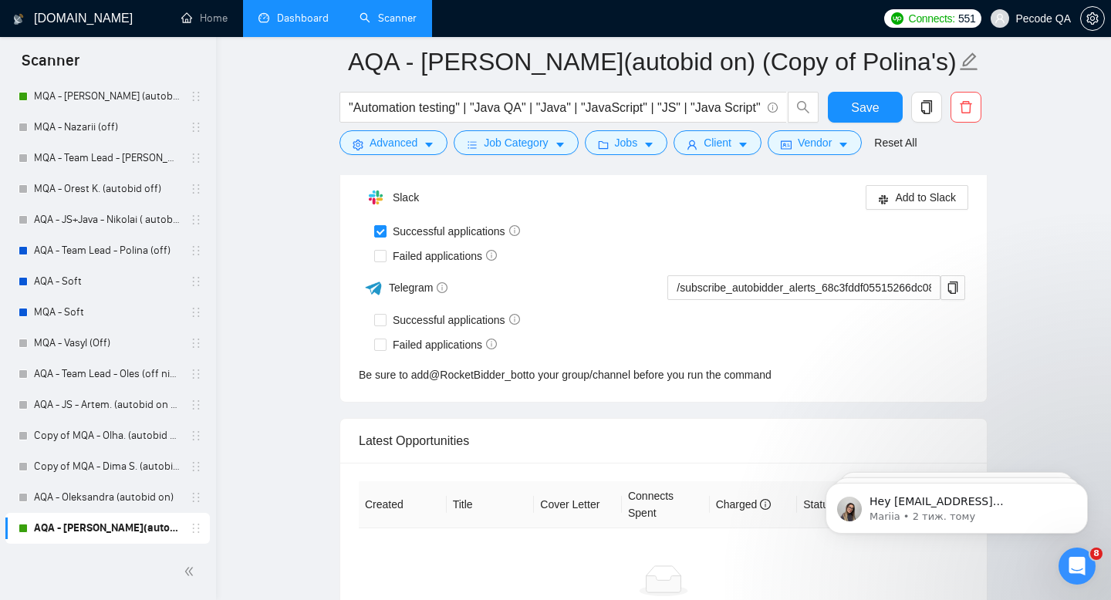
click at [696, 224] on div "Successful applications" at bounding box center [671, 231] width 594 height 17
click at [289, 22] on link "Dashboard" at bounding box center [293, 18] width 70 height 13
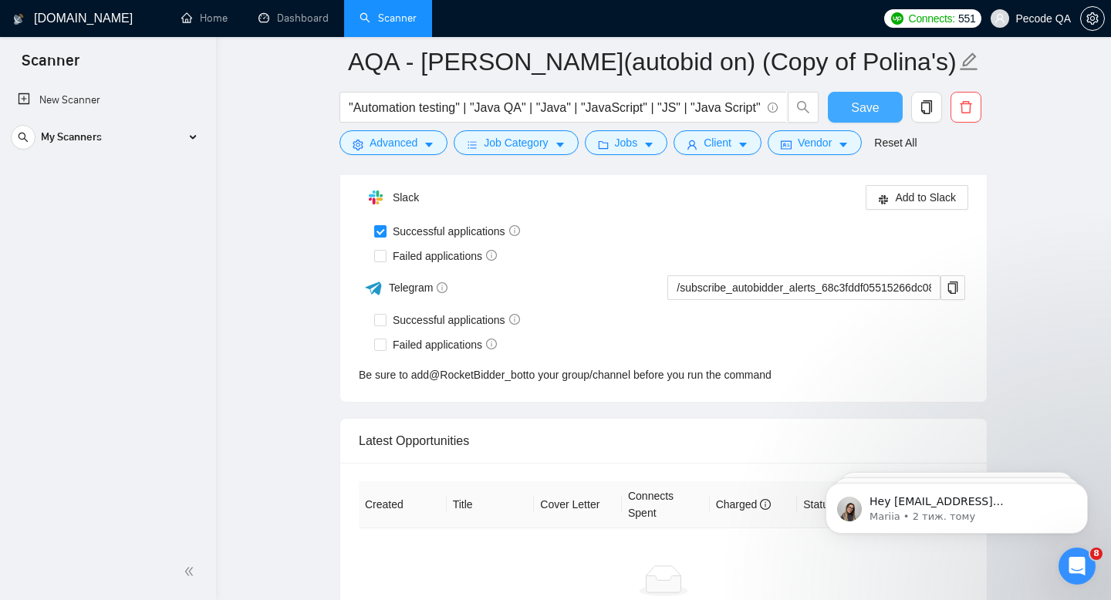
click at [849, 105] on button "Save" at bounding box center [864, 107] width 75 height 31
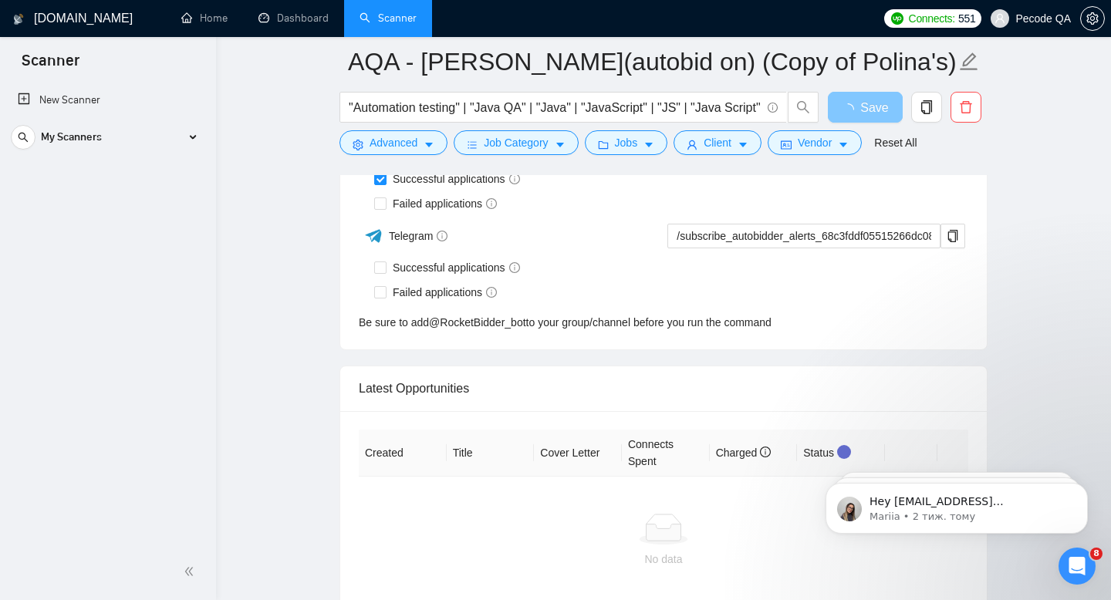
scroll to position [0, 0]
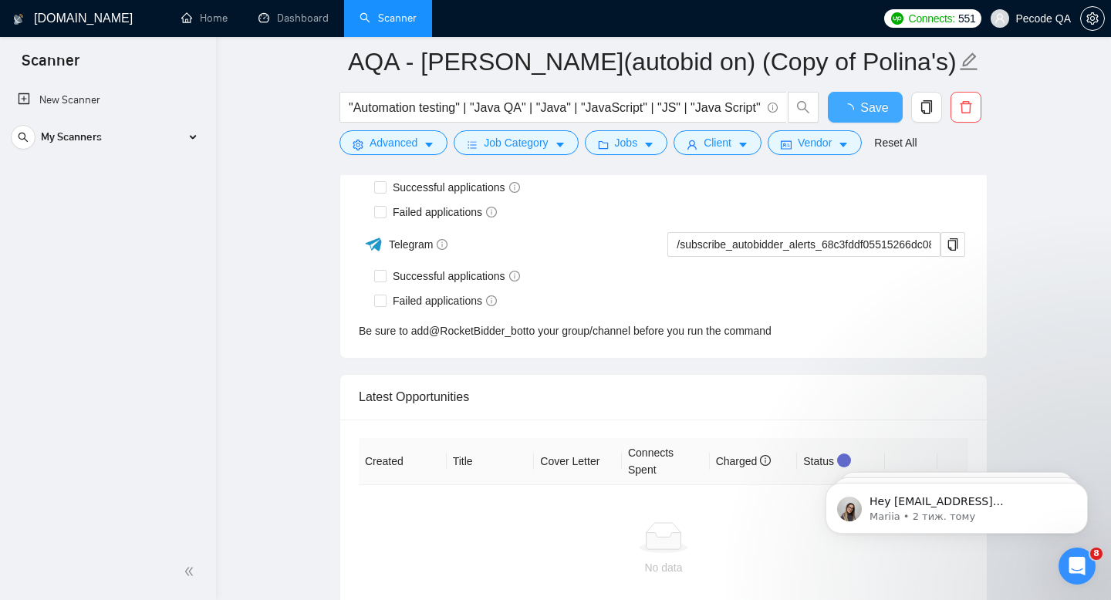
checkbox input "true"
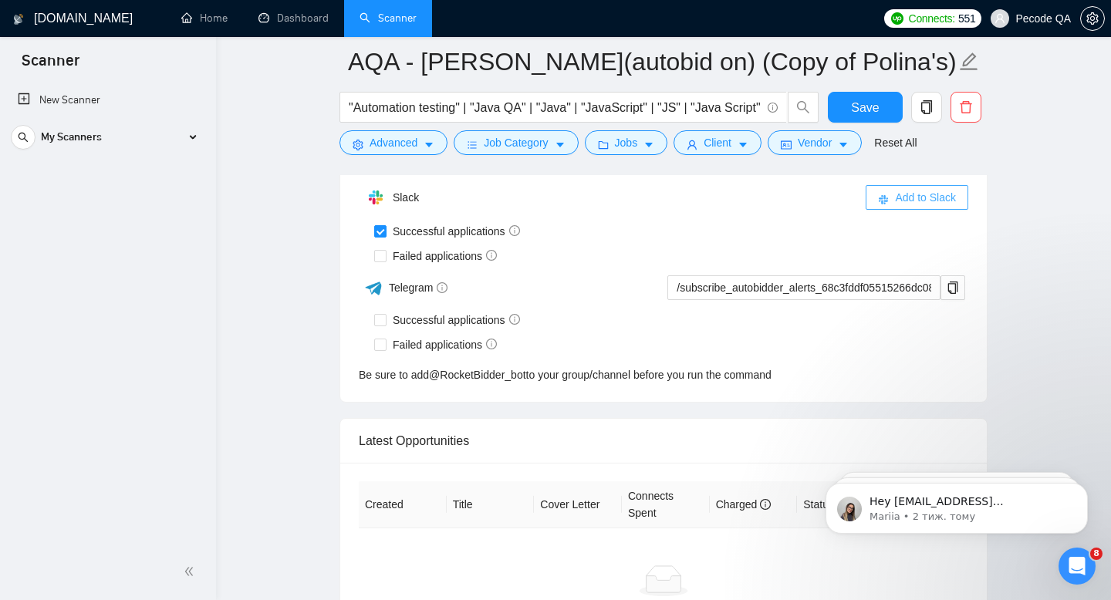
click at [908, 198] on span "Add to Slack" at bounding box center [925, 197] width 61 height 17
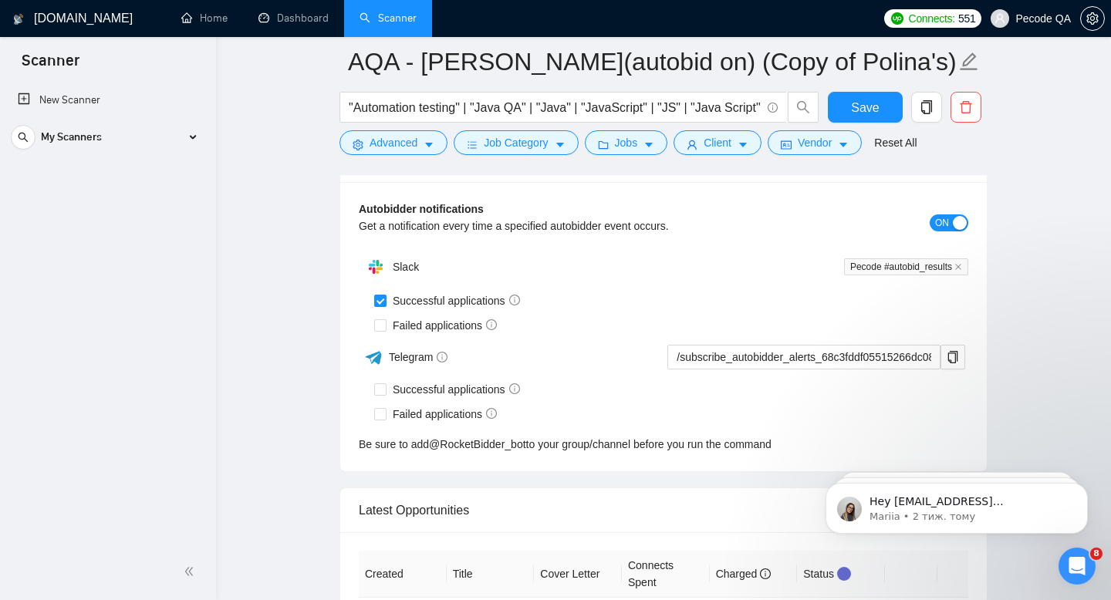
scroll to position [3864, 0]
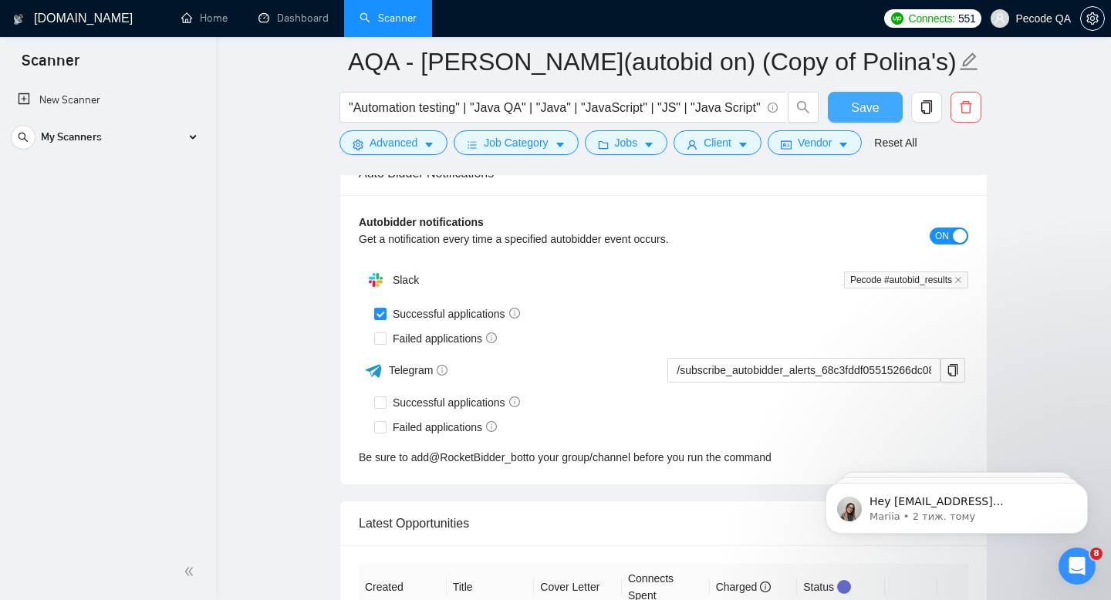
click at [854, 114] on span "Save" at bounding box center [865, 107] width 28 height 19
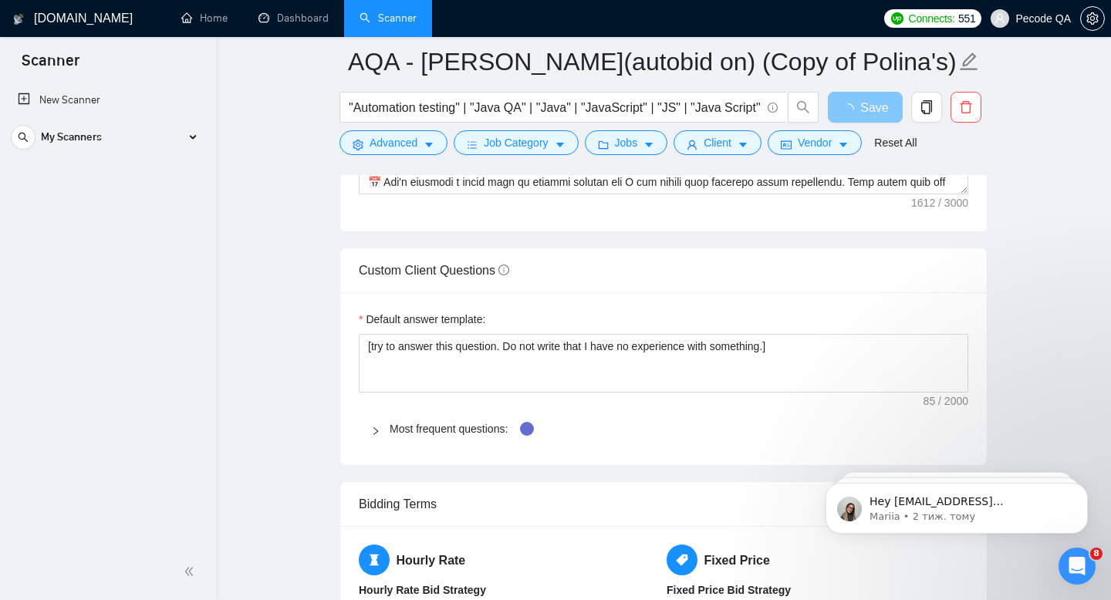
scroll to position [1368, 0]
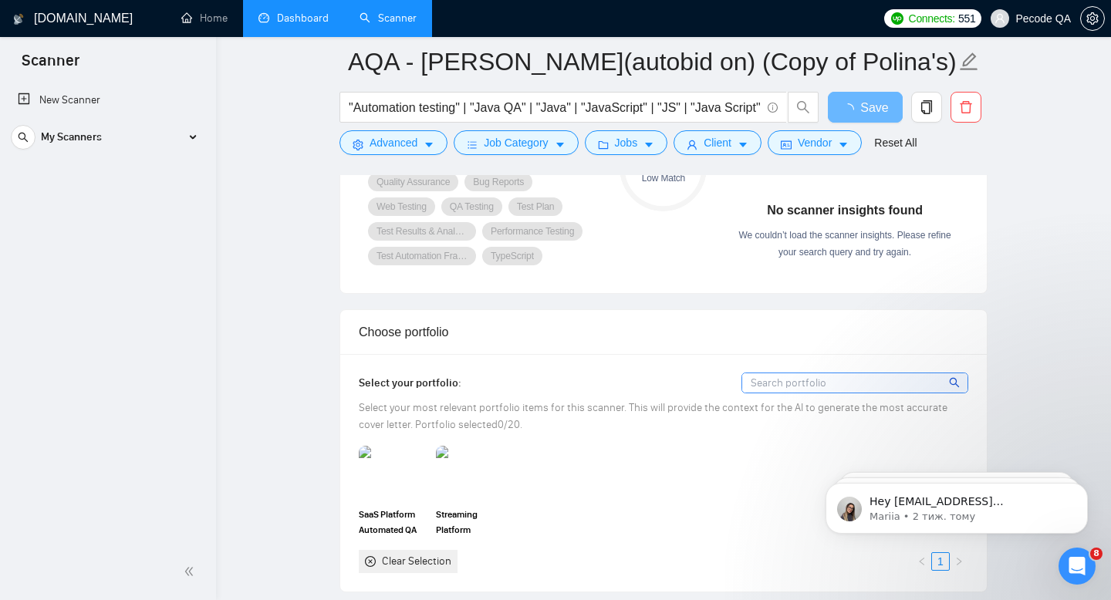
click at [289, 14] on link "Dashboard" at bounding box center [293, 18] width 70 height 13
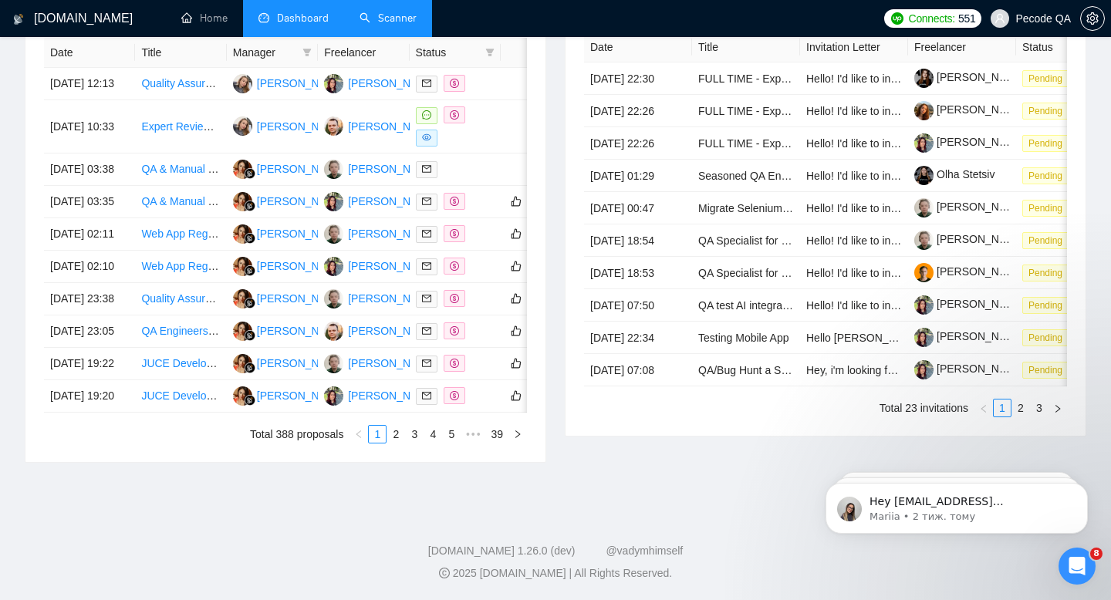
scroll to position [780, 0]
click at [200, 25] on link "Home" at bounding box center [204, 18] width 46 height 13
click at [200, 29] on li "Home" at bounding box center [204, 18] width 77 height 37
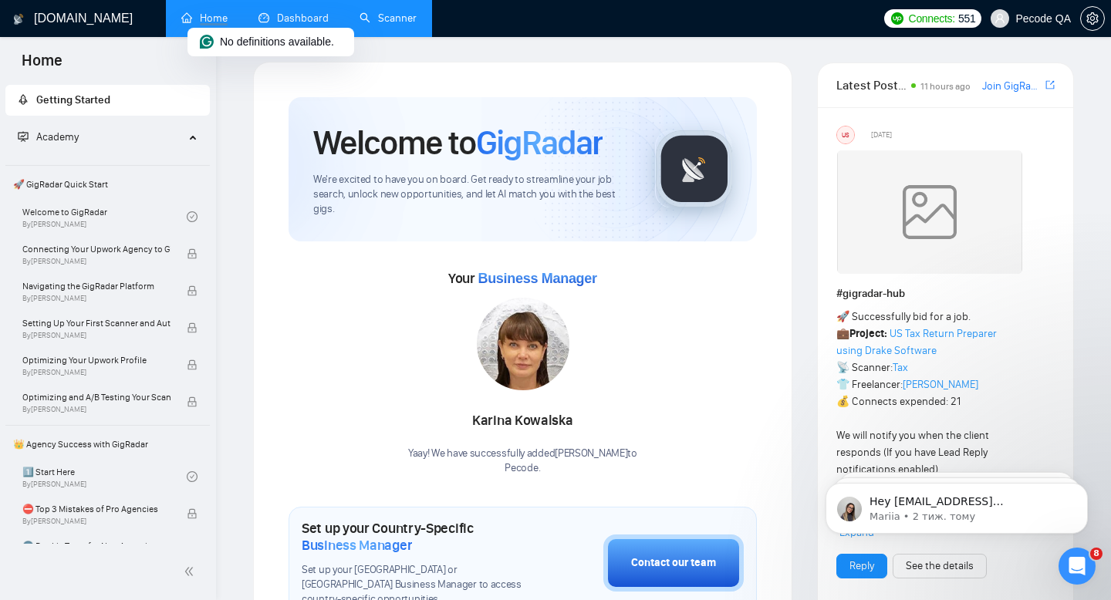
click at [266, 19] on link "Dashboard" at bounding box center [293, 18] width 70 height 13
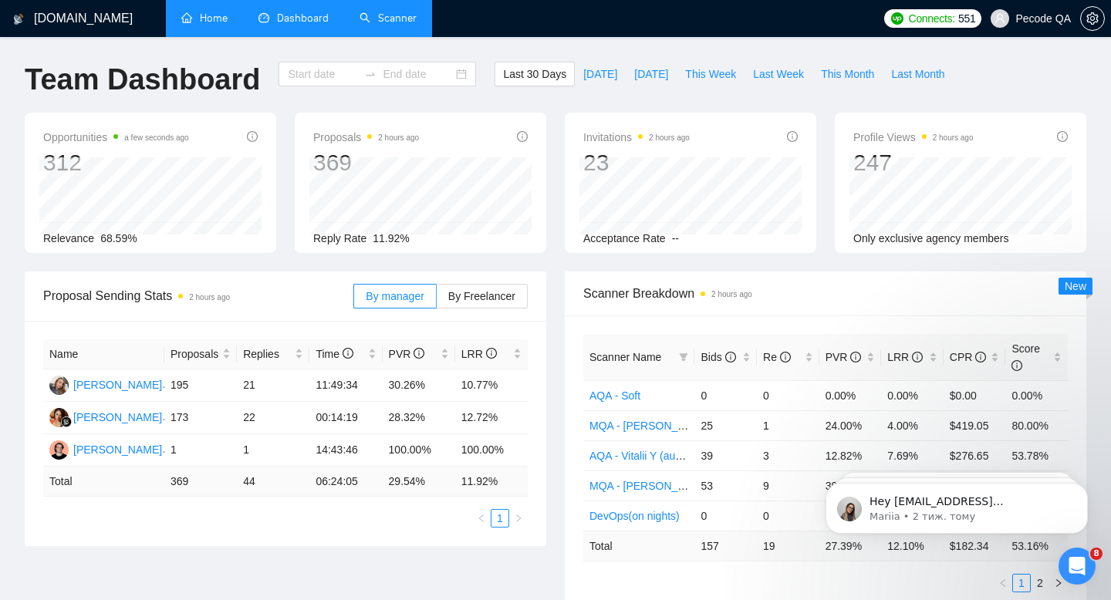
type input "[DATE]"
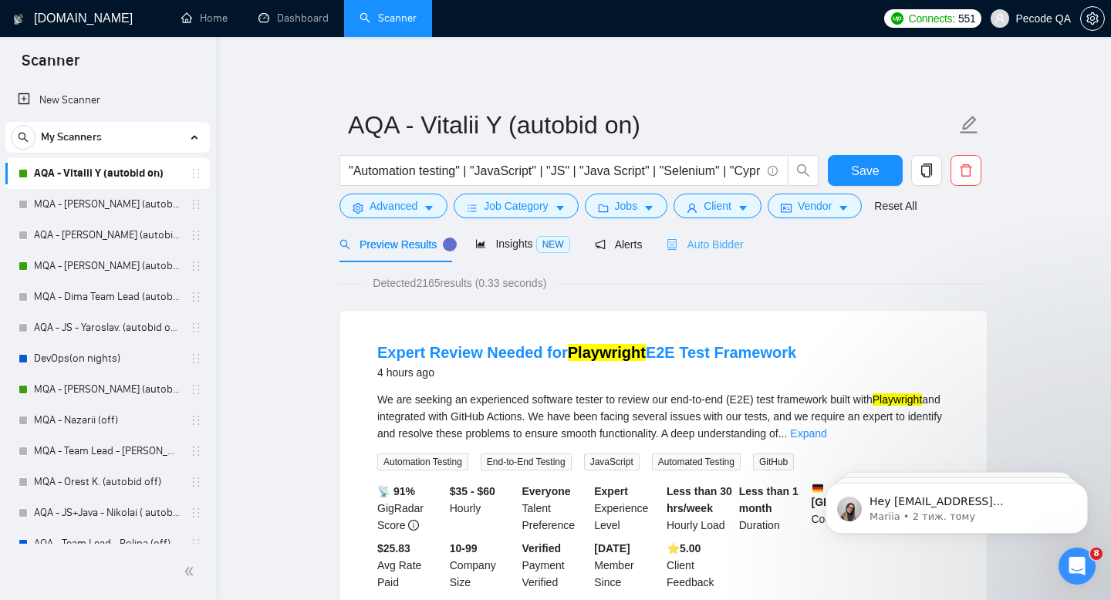
click at [721, 254] on div "Auto Bidder" at bounding box center [704, 244] width 76 height 36
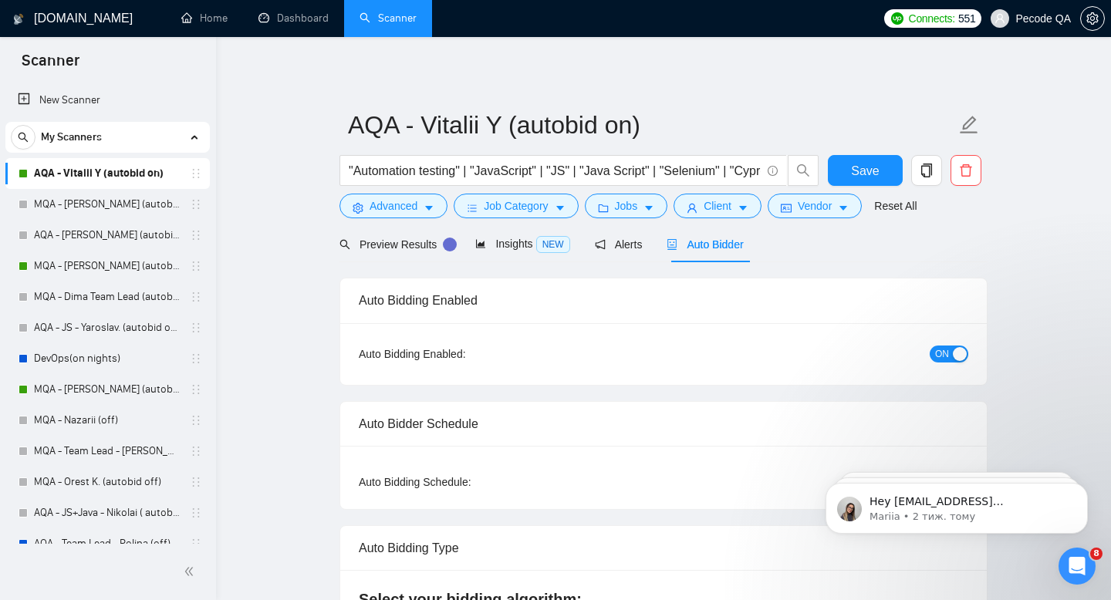
radio input "false"
radio input "true"
checkbox input "true"
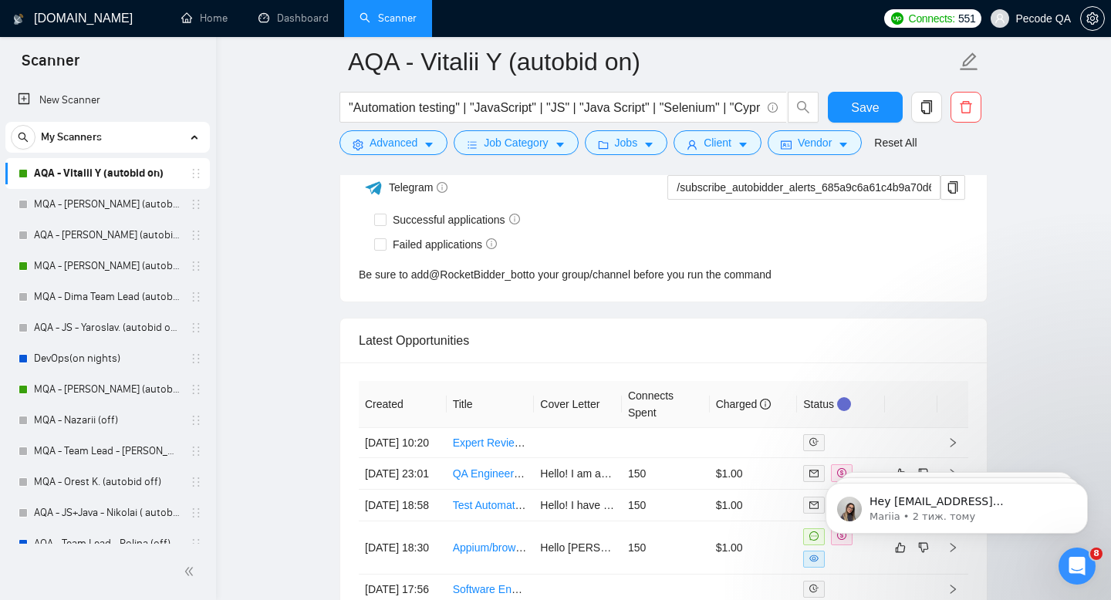
scroll to position [4276, 0]
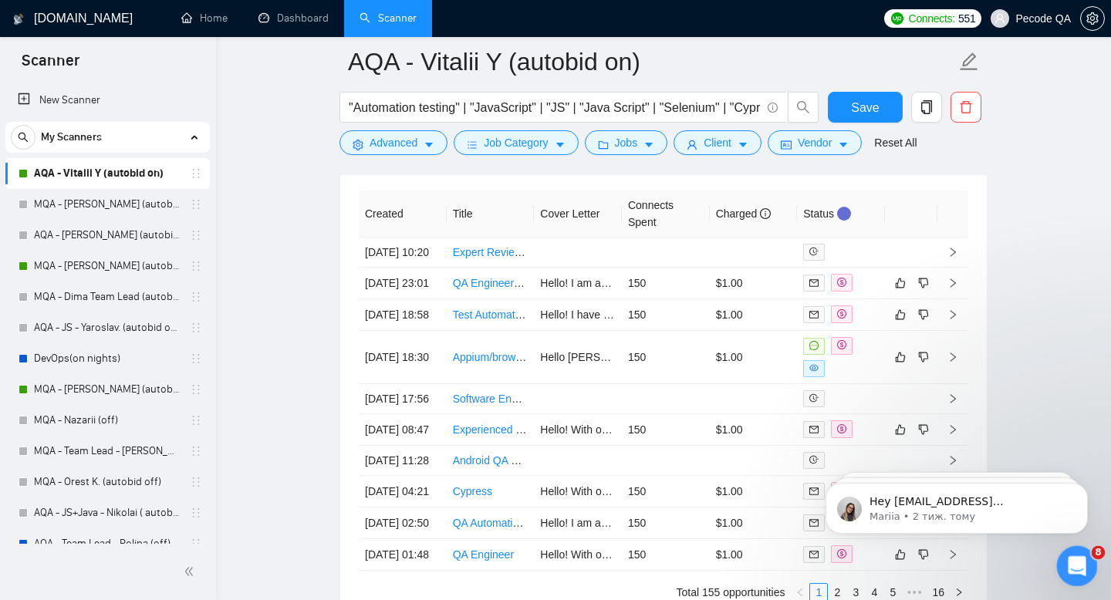
click at [1080, 577] on div "Відкрити програму для спілкування Intercom" at bounding box center [1074, 563] width 51 height 51
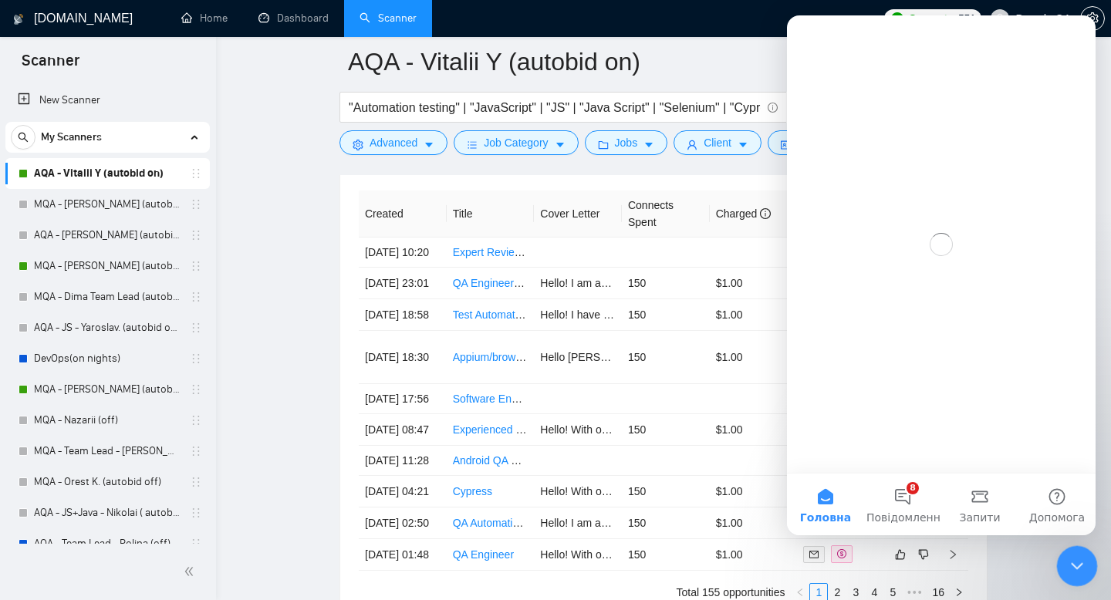
scroll to position [0, 0]
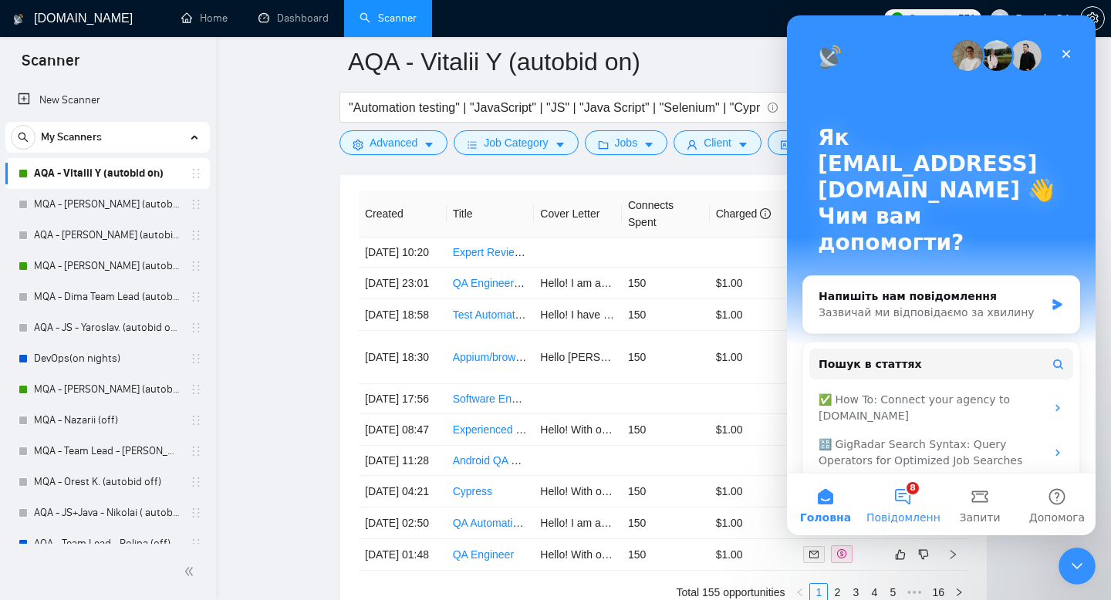
click at [902, 495] on button "8 Повідомлення" at bounding box center [902, 505] width 77 height 62
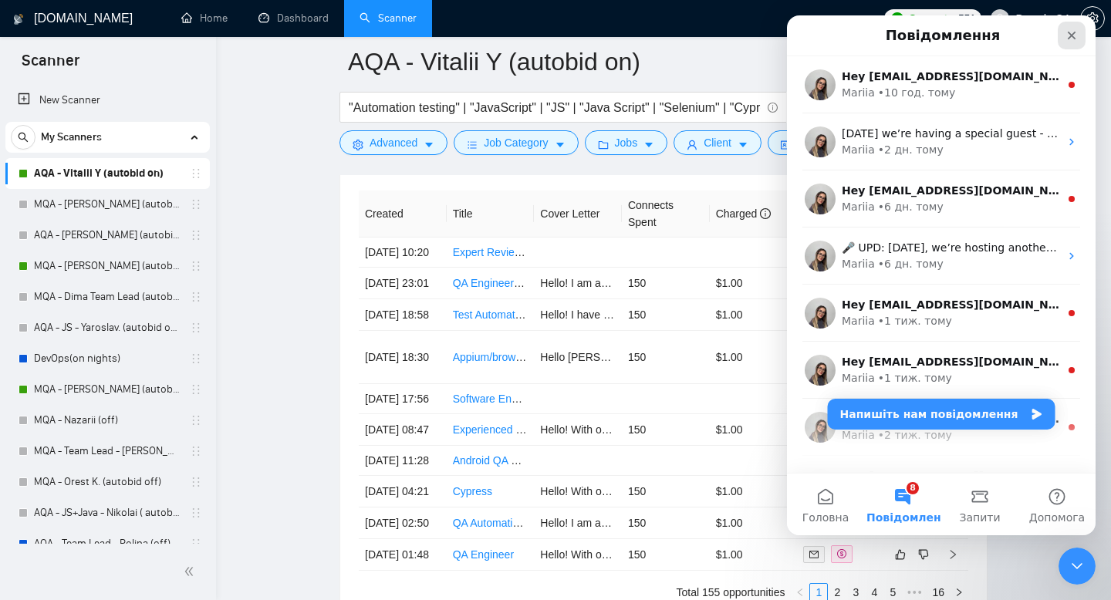
click at [1073, 32] on icon "Закрити" at bounding box center [1071, 35] width 12 height 12
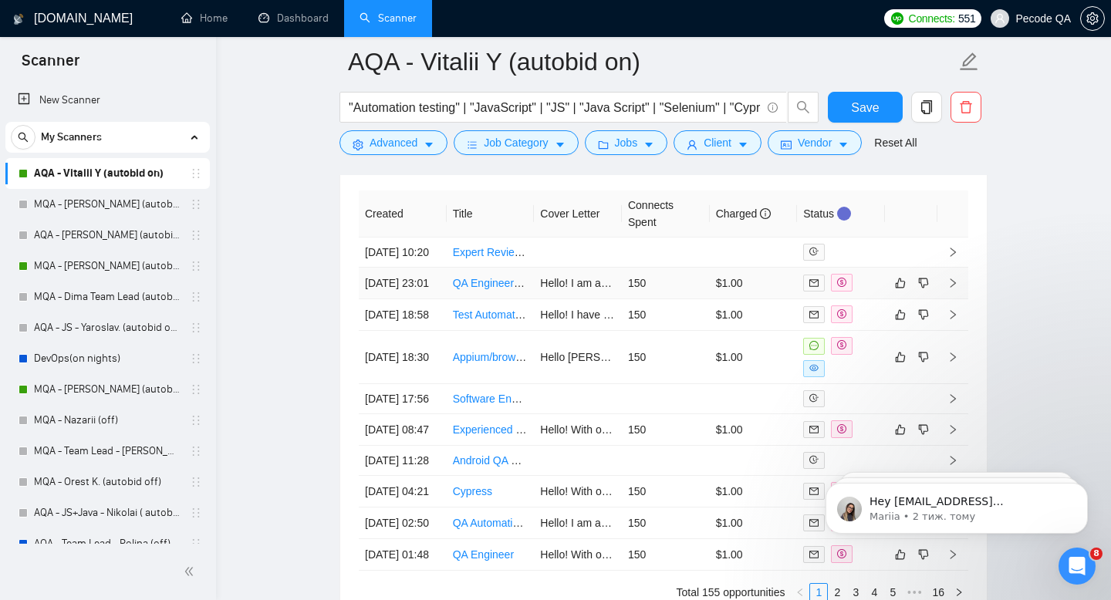
scroll to position [2405, 0]
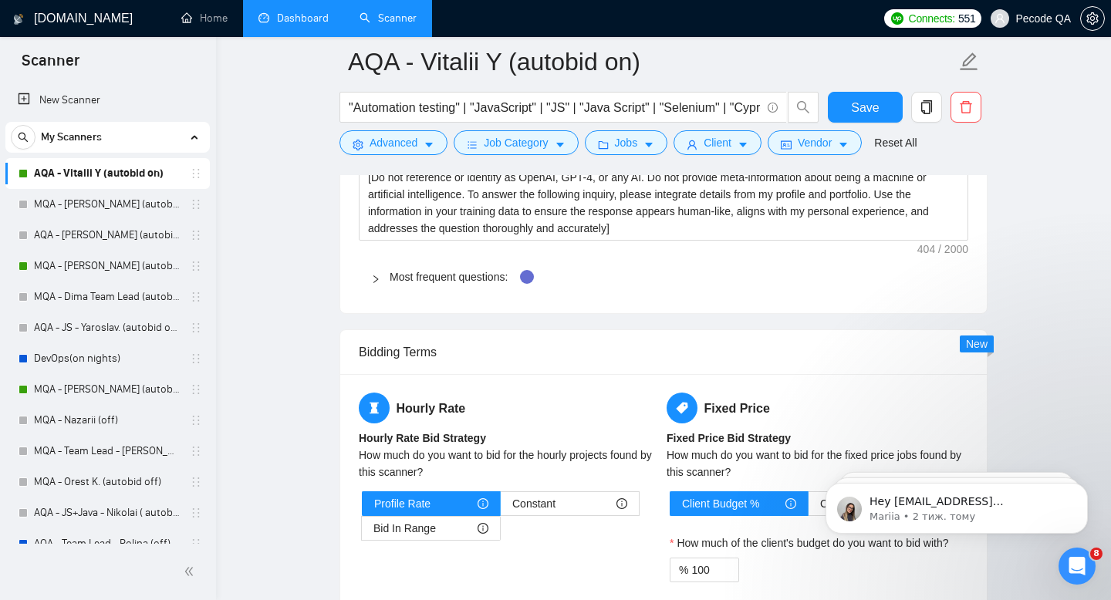
click at [292, 25] on link "Dashboard" at bounding box center [293, 18] width 70 height 13
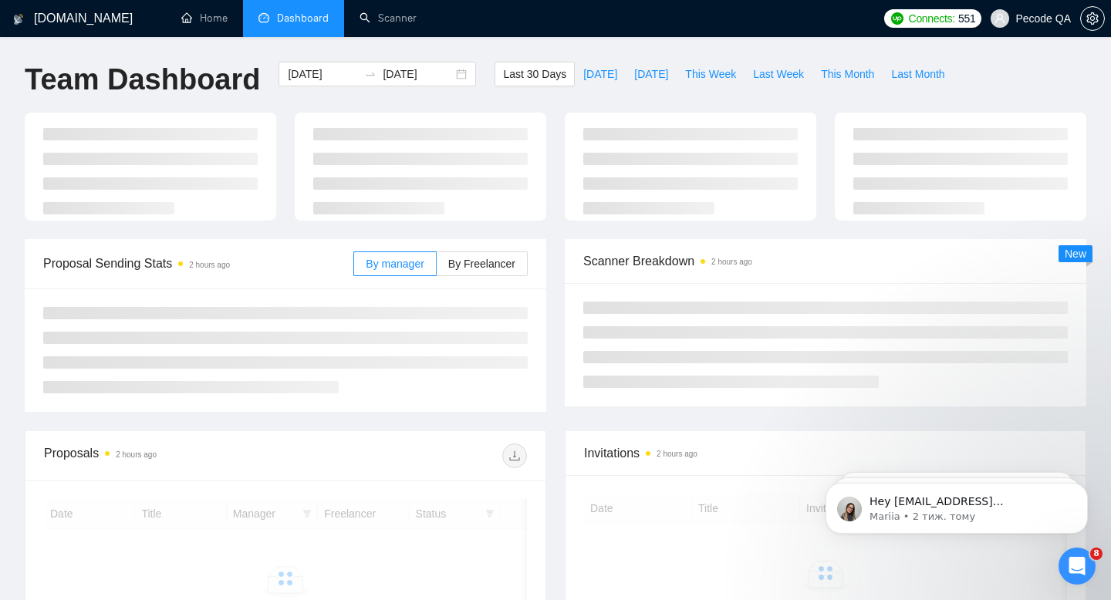
click at [380, 41] on div "[DOMAIN_NAME] Home Dashboard Scanner Connects: 551 Pecode QA Team Dashboard [DA…" at bounding box center [555, 407] width 1111 height 814
click at [378, 25] on link "Scanner" at bounding box center [387, 18] width 57 height 13
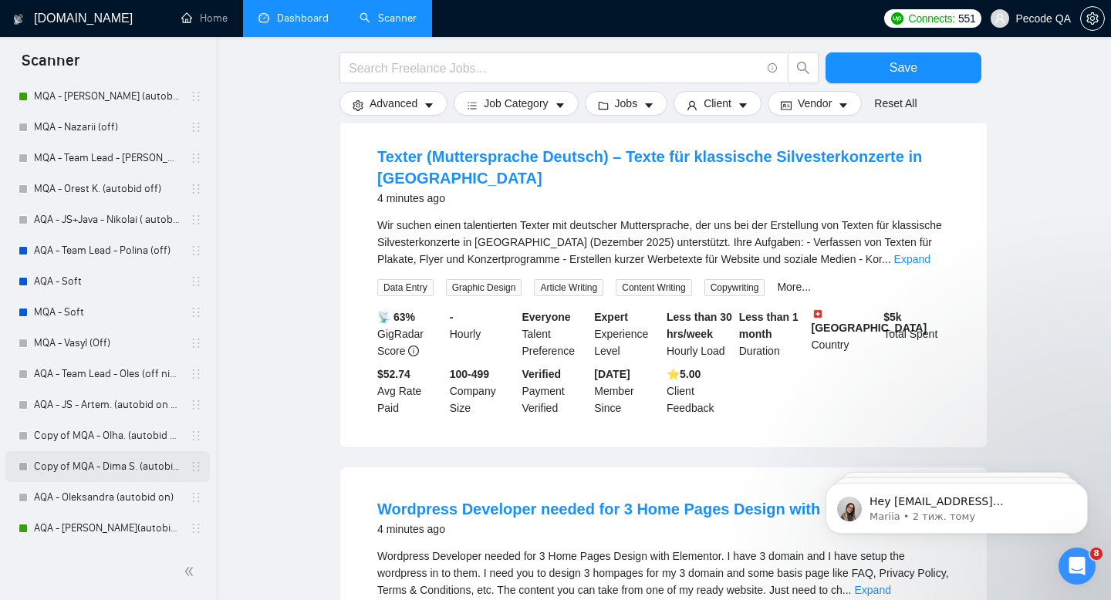
scroll to position [1056, 0]
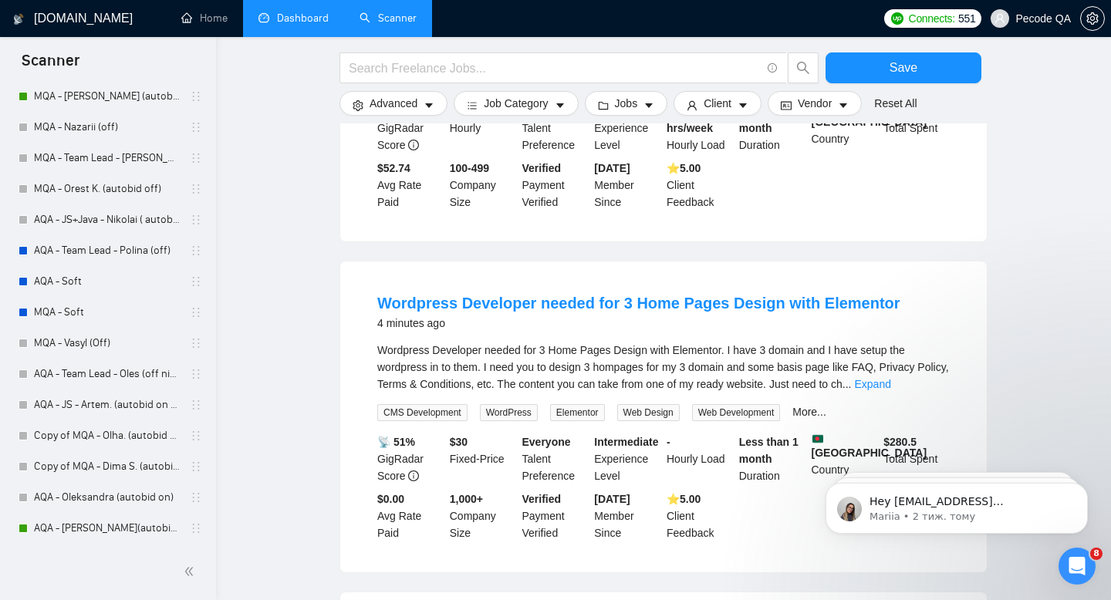
click at [88, 544] on div at bounding box center [108, 572] width 216 height 56
click at [89, 527] on link "AQA - [PERSON_NAME](autobid on) (Copy of Polina's)" at bounding box center [107, 528] width 147 height 31
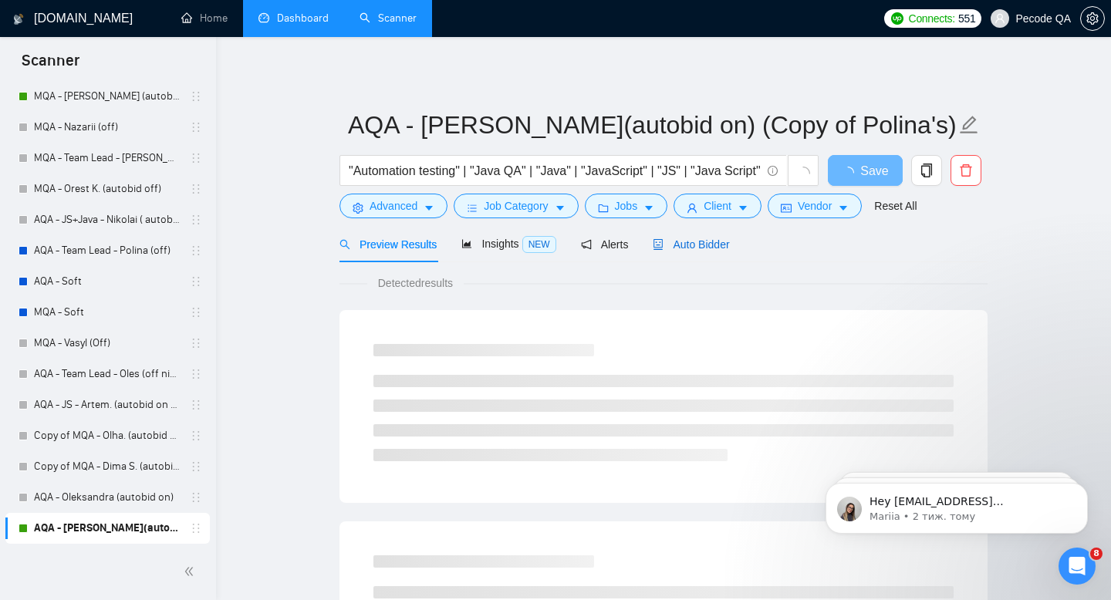
click at [706, 251] on div "Auto Bidder" at bounding box center [690, 244] width 76 height 17
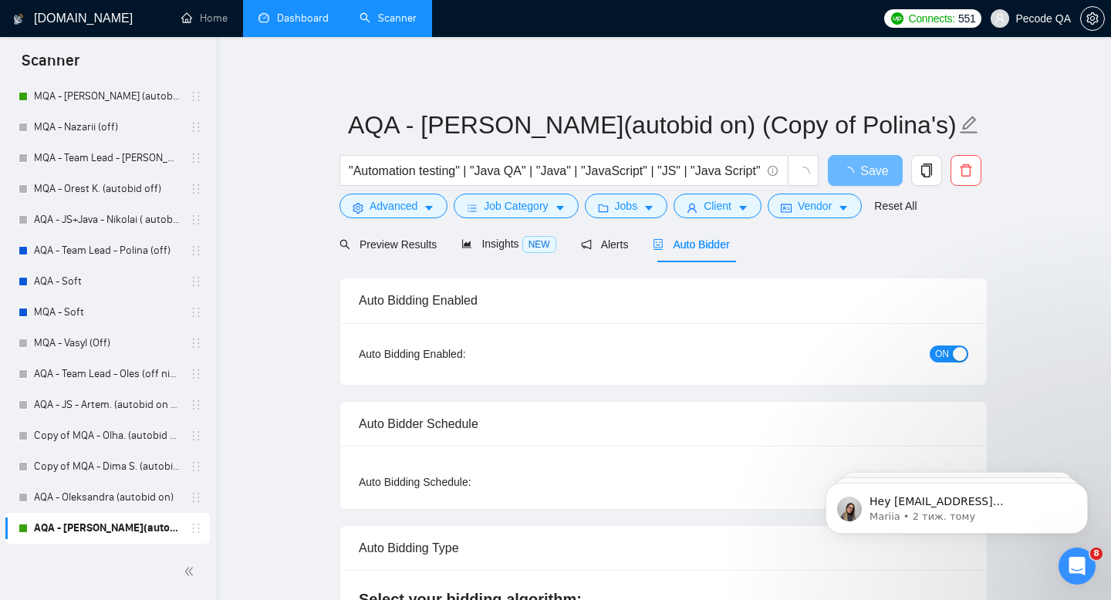
radio input "false"
radio input "true"
checkbox input "true"
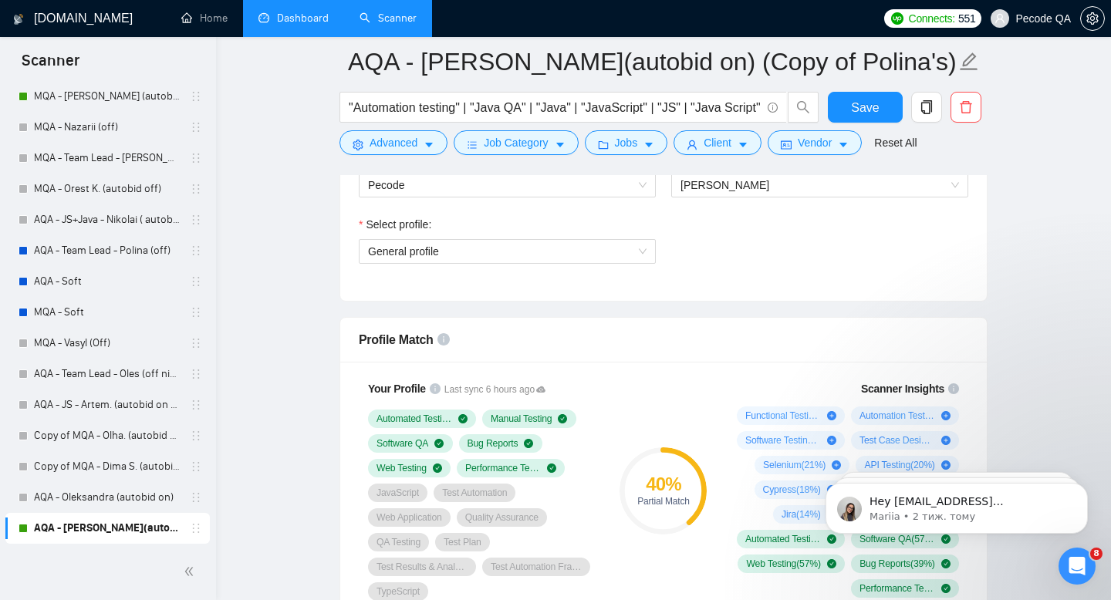
scroll to position [1156, 0]
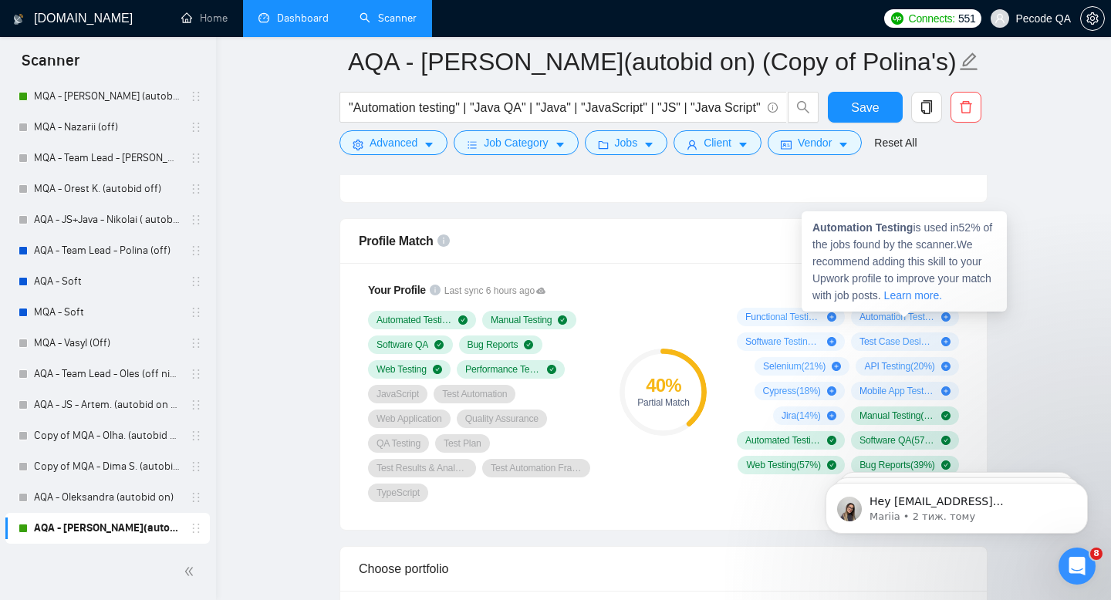
click at [944, 316] on icon "plus-circle" at bounding box center [945, 316] width 9 height 9
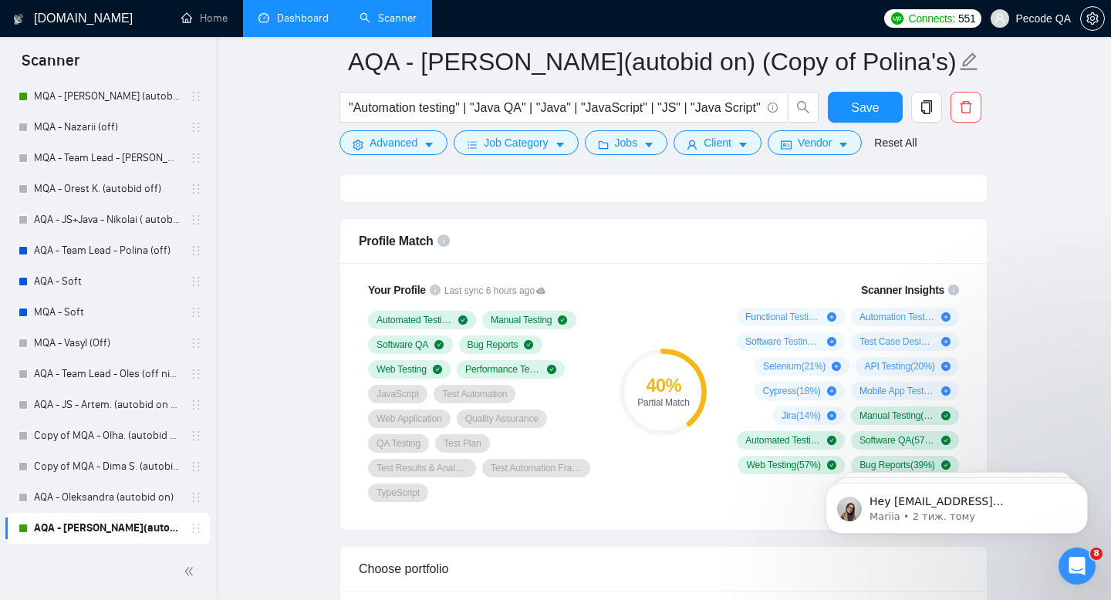
click at [945, 318] on icon "plus-circle" at bounding box center [945, 316] width 9 height 9
click at [830, 391] on icon "plus-circle" at bounding box center [831, 390] width 9 height 9
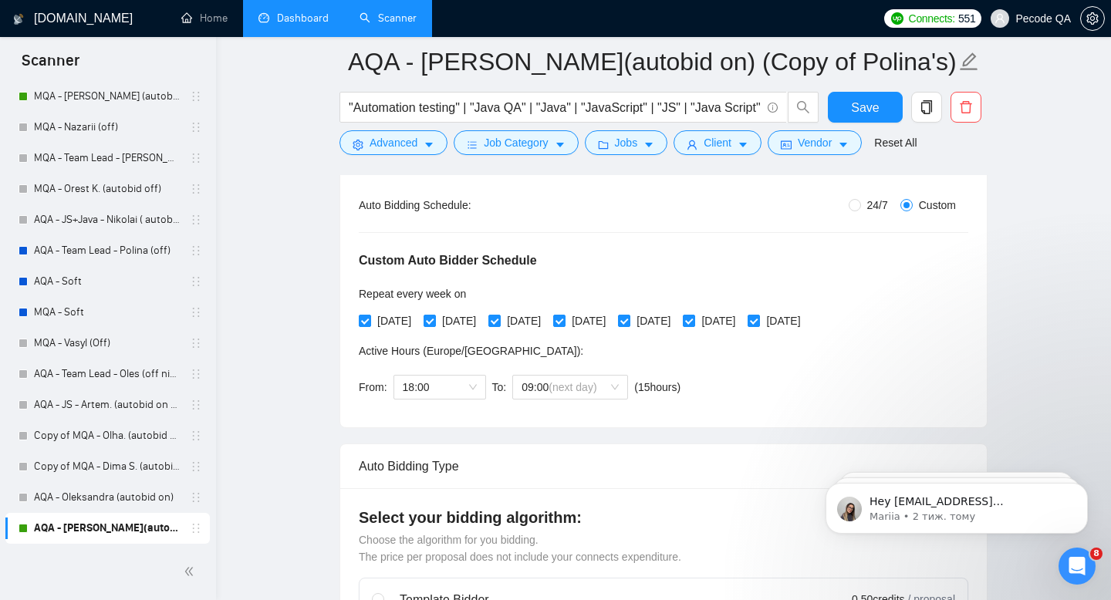
scroll to position [333, 0]
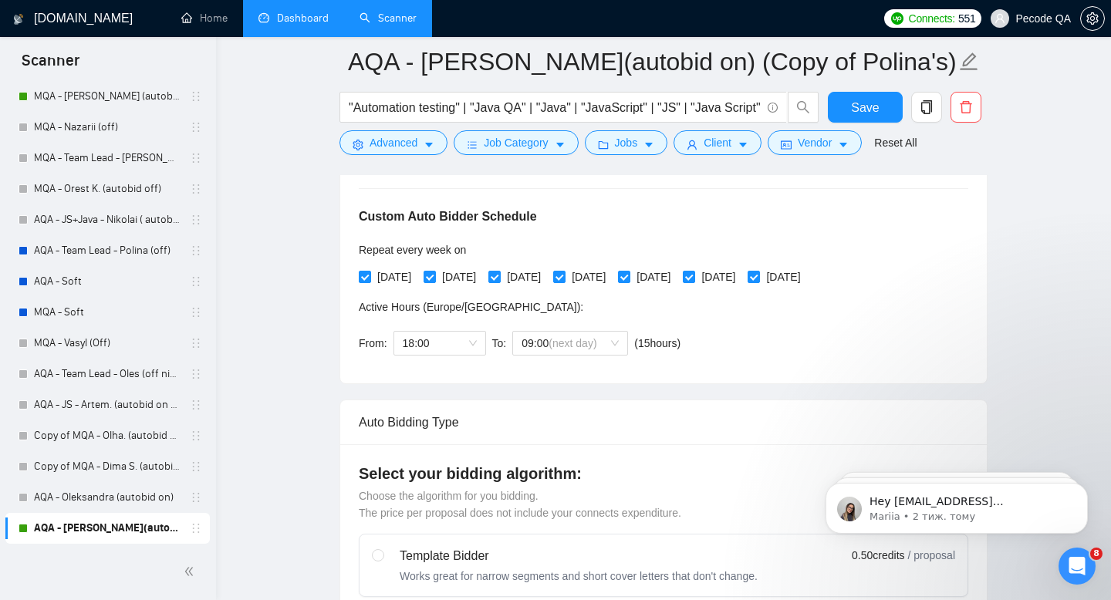
click at [855, 126] on div "Save" at bounding box center [864, 111] width 81 height 39
click at [856, 110] on span "Save" at bounding box center [865, 107] width 28 height 19
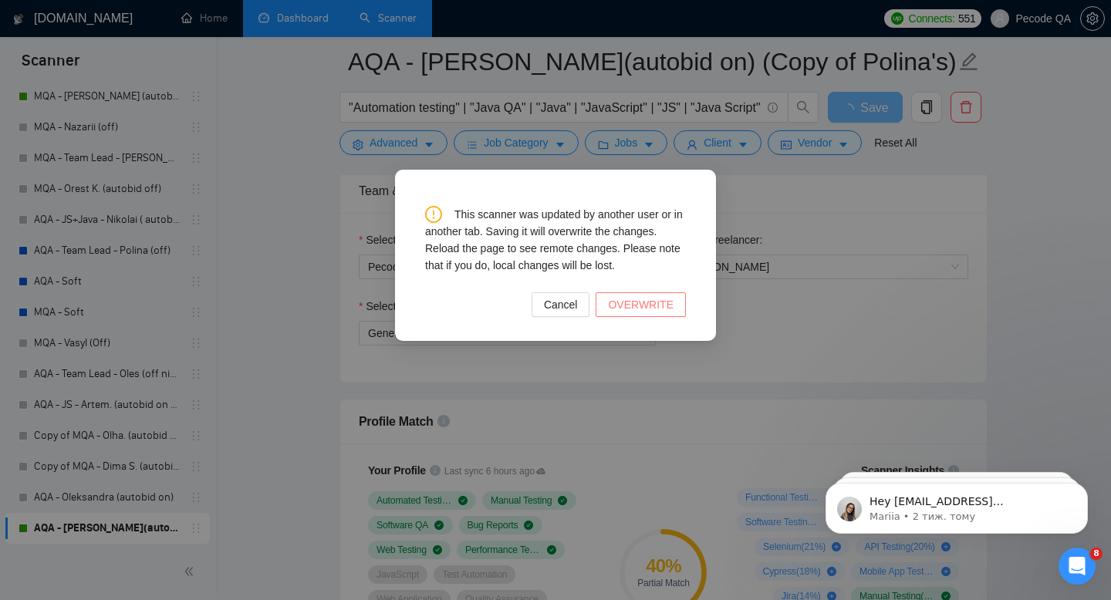
click at [682, 309] on button "OVERWRITE" at bounding box center [640, 304] width 90 height 25
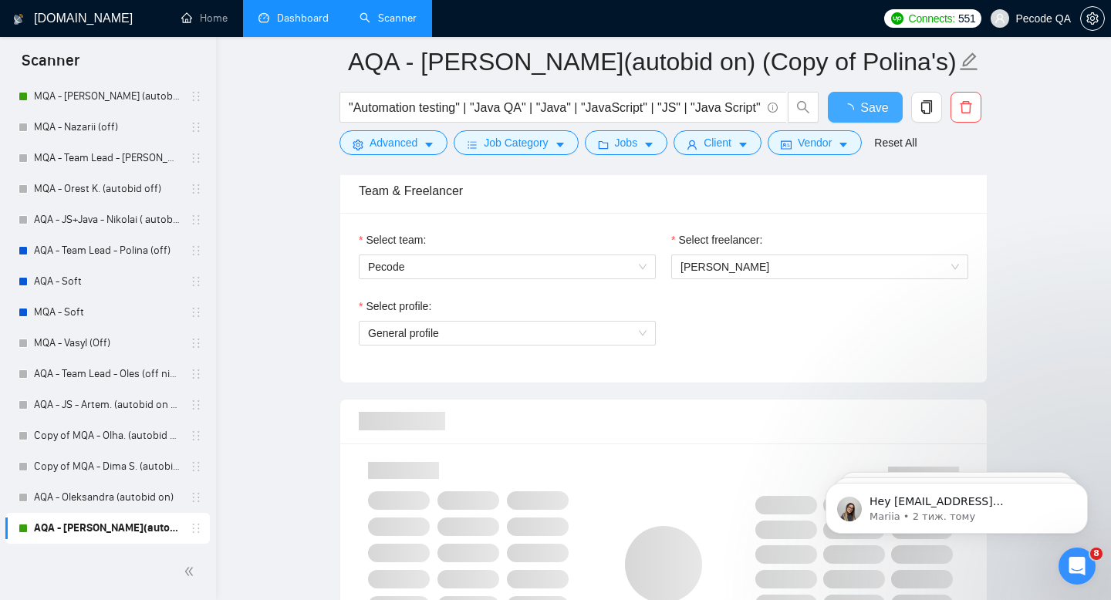
checkbox input "true"
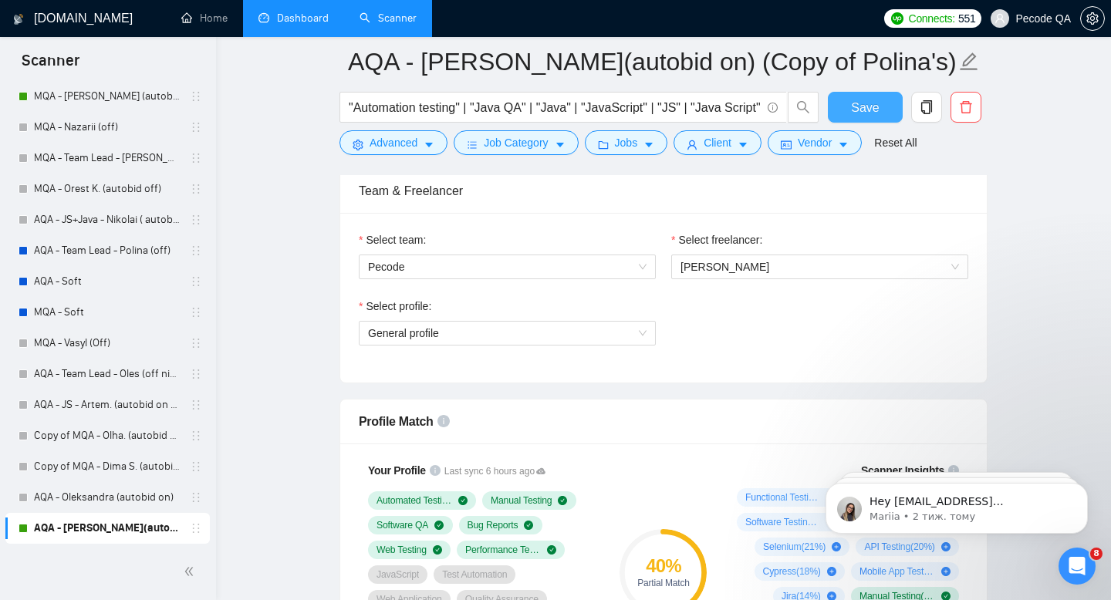
click at [867, 106] on span "Save" at bounding box center [865, 107] width 28 height 19
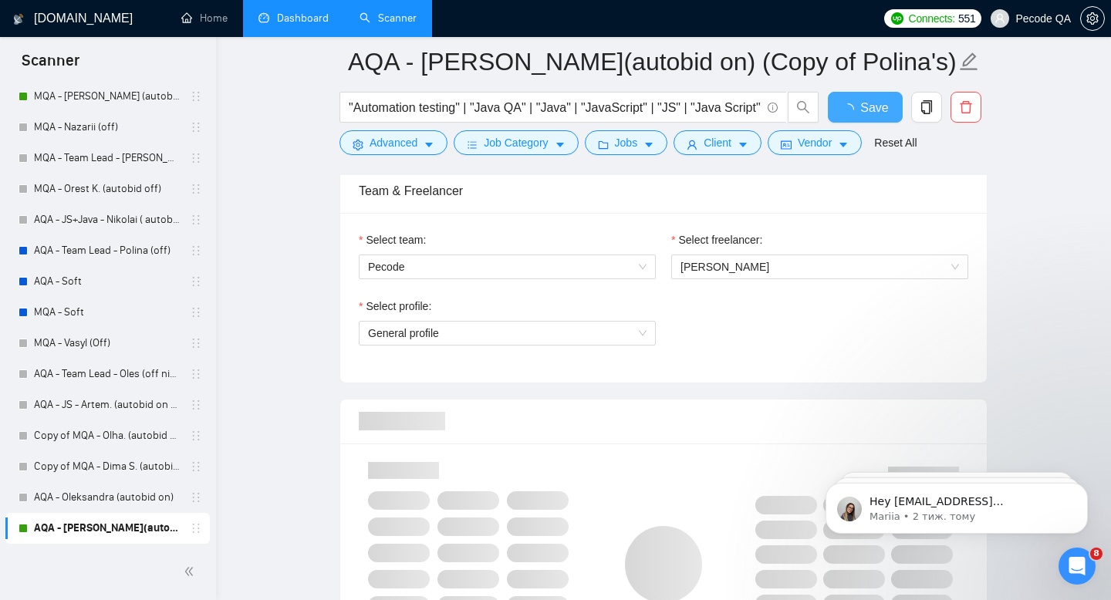
checkbox input "true"
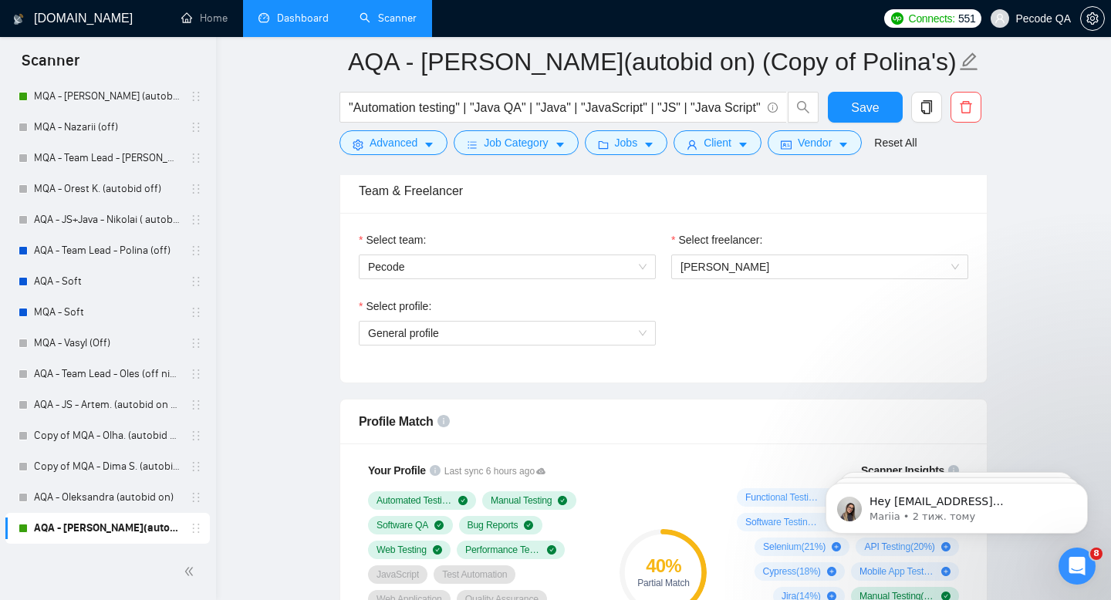
click at [295, 12] on link "Dashboard" at bounding box center [293, 18] width 70 height 13
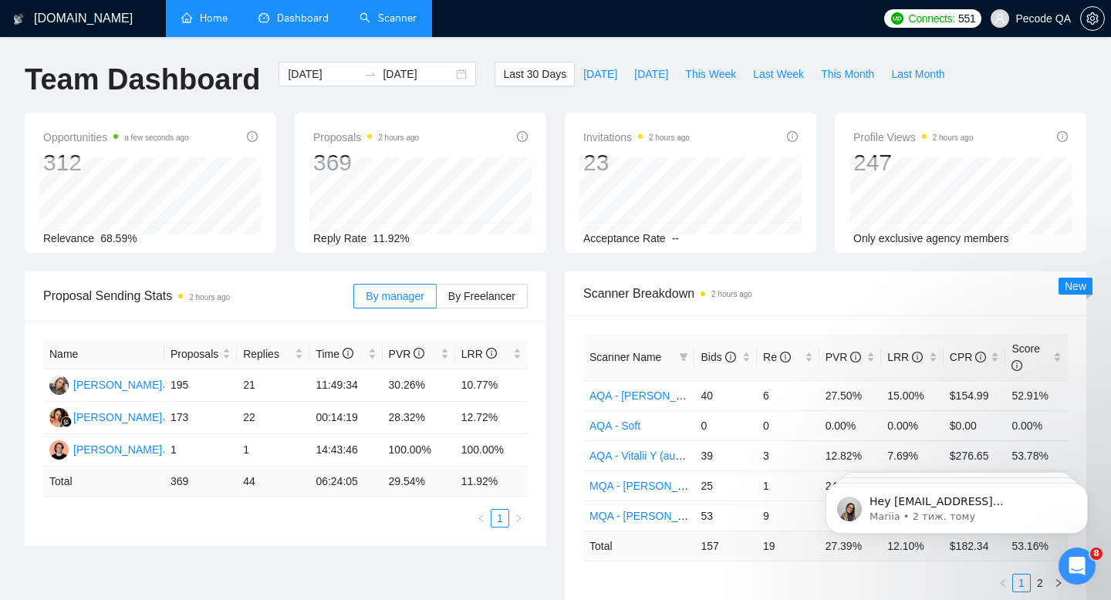
click at [224, 21] on link "Home" at bounding box center [204, 18] width 46 height 13
